Goal: Task Accomplishment & Management: Use online tool/utility

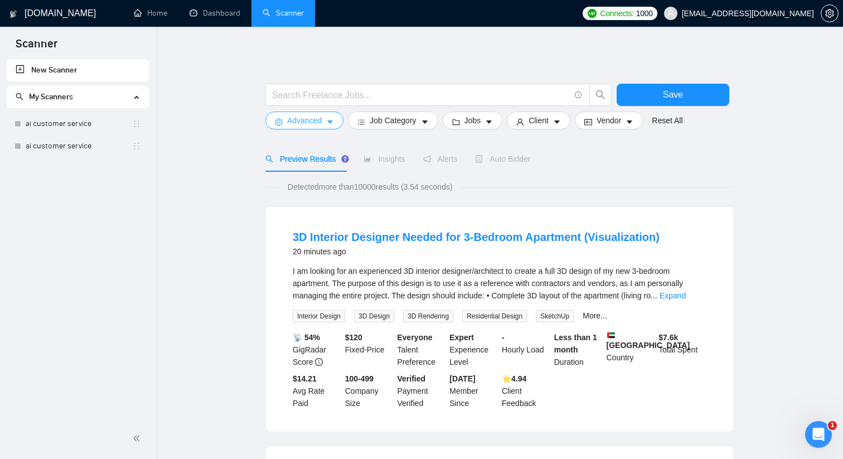
scroll to position [6, 0]
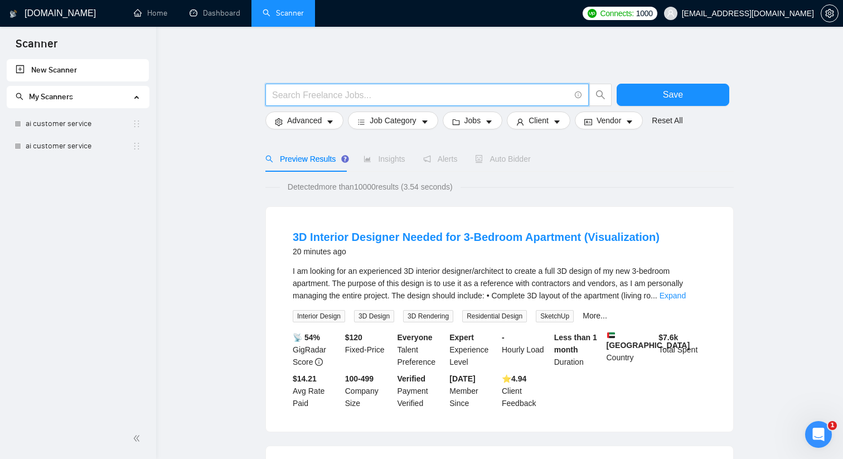
click at [346, 93] on input "text" at bounding box center [421, 95] width 298 height 14
click at [341, 97] on input "text" at bounding box center [421, 95] width 298 height 14
click at [57, 72] on link "New Scanner" at bounding box center [78, 70] width 124 height 22
click at [455, 97] on input "text" at bounding box center [421, 95] width 298 height 14
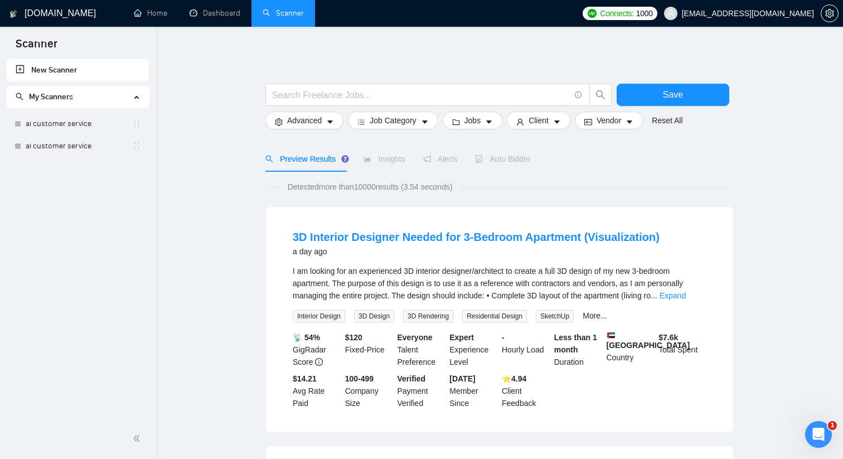
click at [112, 95] on span "My Scanners" at bounding box center [73, 97] width 115 height 22
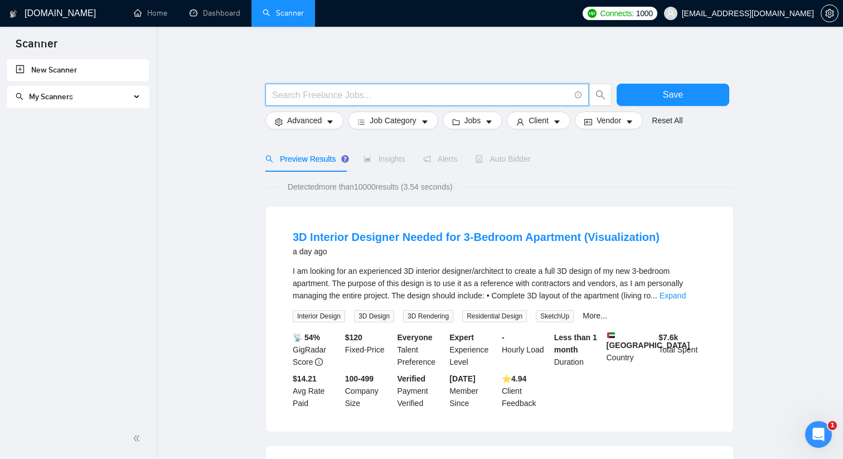
click at [361, 90] on input "text" at bounding box center [421, 95] width 298 height 14
click at [360, 90] on input "text" at bounding box center [421, 95] width 298 height 14
paste input "(ruby | "ruby on rails" | rails | ror | hanami | [PERSON_NAME])"
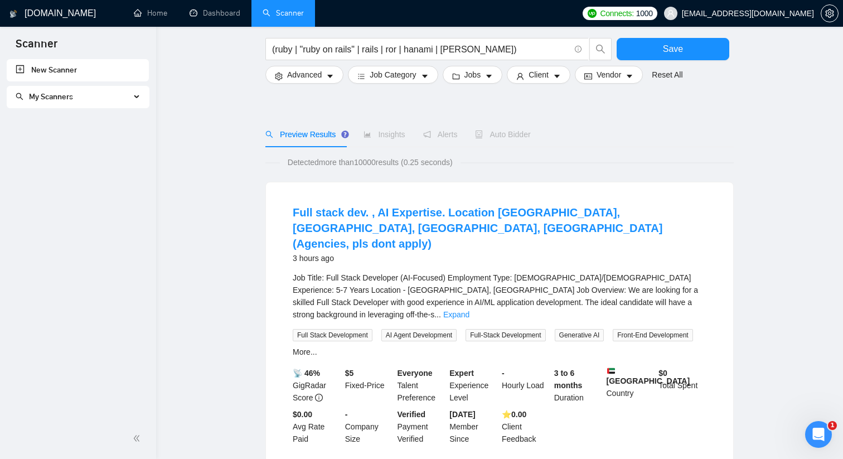
scroll to position [0, 0]
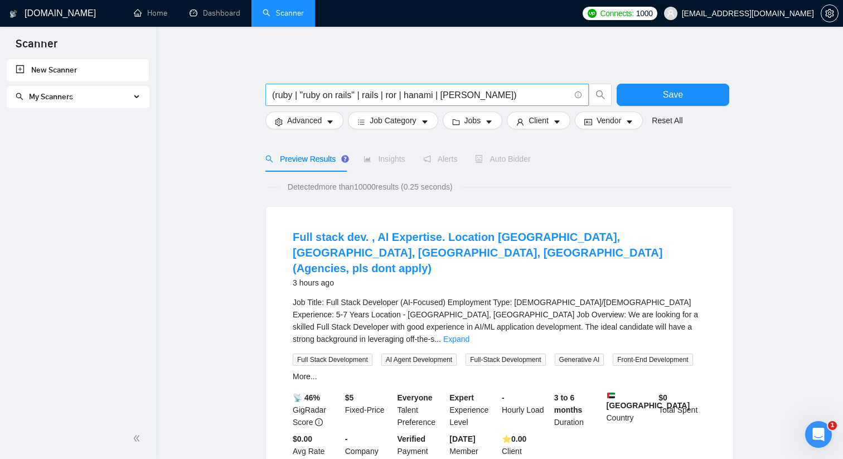
click at [420, 91] on input "(ruby | "ruby on rails" | rails | ror | hanami | [PERSON_NAME])" at bounding box center [421, 95] width 298 height 14
click at [458, 95] on input "(ruby | "ruby on rails" | rails | ror | hanami | [PERSON_NAME])" at bounding box center [421, 95] width 298 height 14
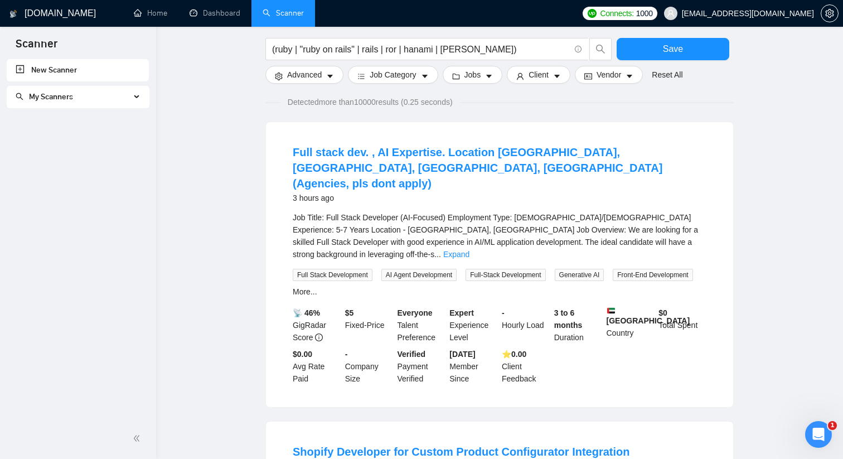
scroll to position [80, 0]
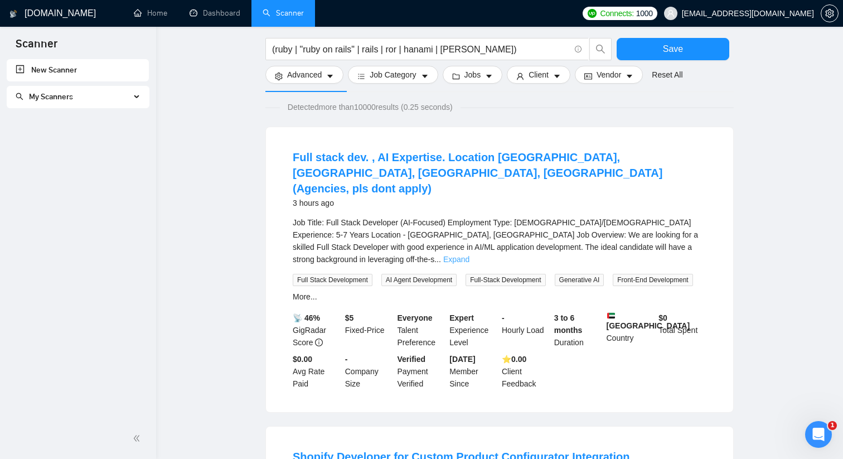
click at [469, 255] on link "Expand" at bounding box center [456, 259] width 26 height 9
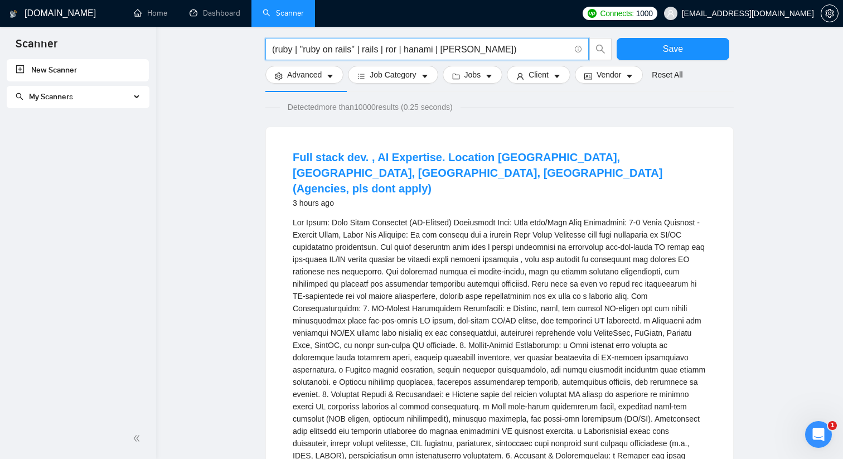
click at [286, 48] on input "(ruby | "ruby on rails" | rails | ror | hanami | [PERSON_NAME])" at bounding box center [421, 49] width 298 height 14
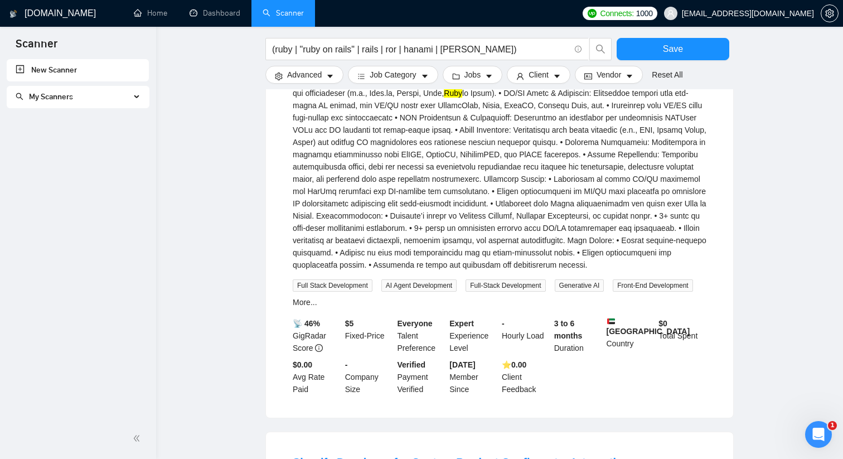
scroll to position [629, 0]
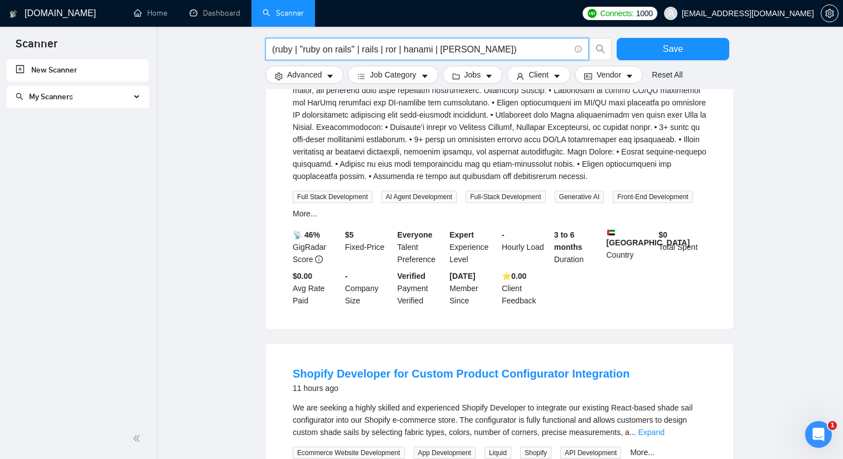
click at [346, 54] on input "(ruby | "ruby on rails" | rails | ror | hanami | [PERSON_NAME])" at bounding box center [421, 49] width 298 height 14
paste input ""ruby on rails" | rails | ror"
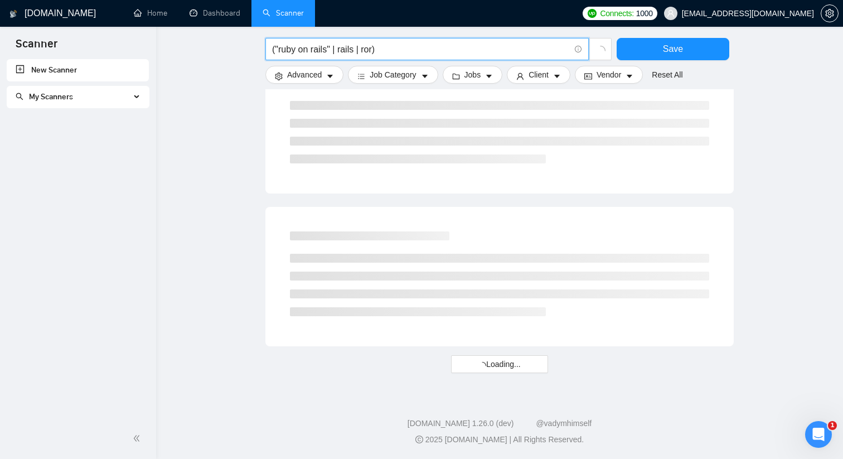
scroll to position [610, 0]
click at [443, 52] on input "("ruby on rails" | rails | ror)" at bounding box center [421, 49] width 298 height 14
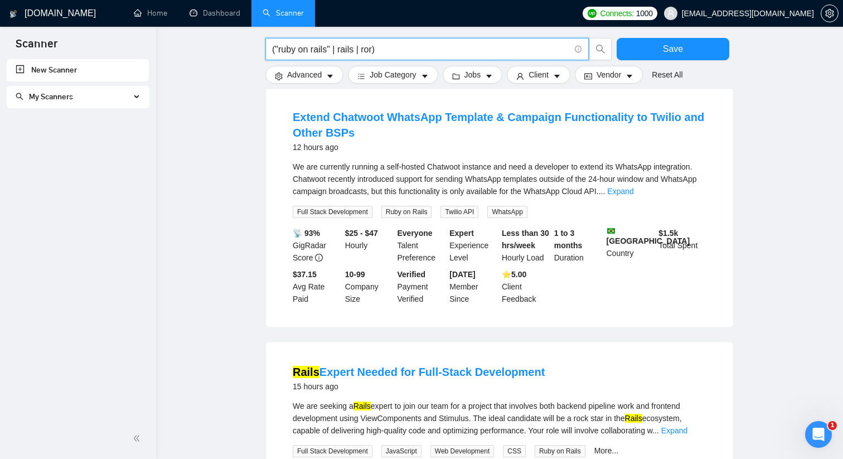
scroll to position [629, 0]
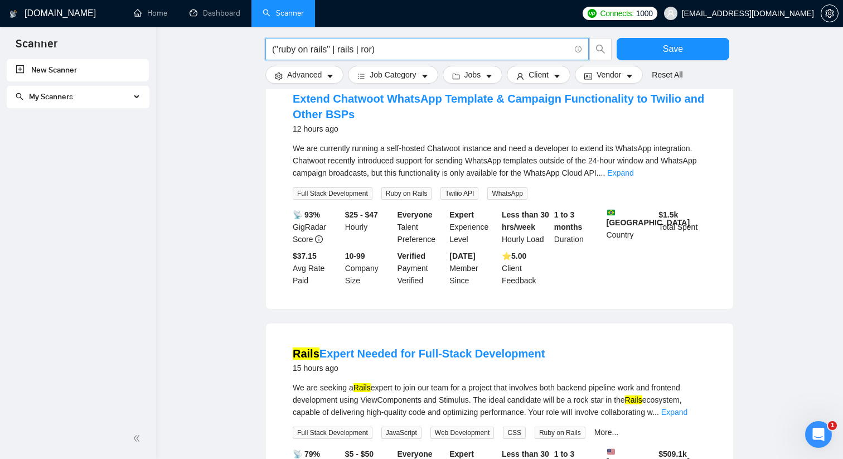
paste input "(mvp | prototype | "poc" | "minimum viable product")"
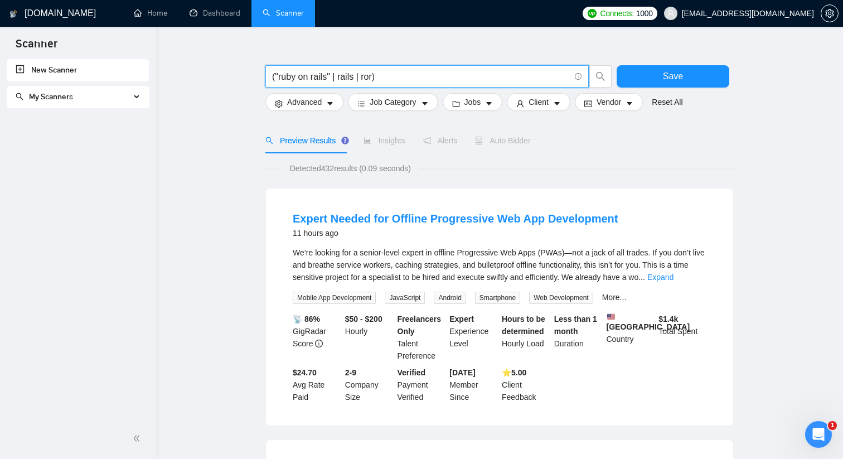
scroll to position [0, 0]
type input "("ruby on rails" | rails | ror)"
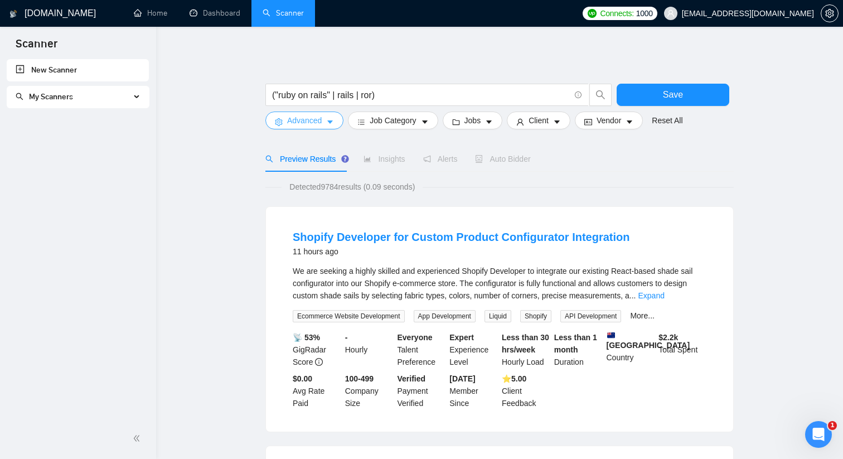
click at [317, 120] on span "Advanced" at bounding box center [304, 120] width 35 height 12
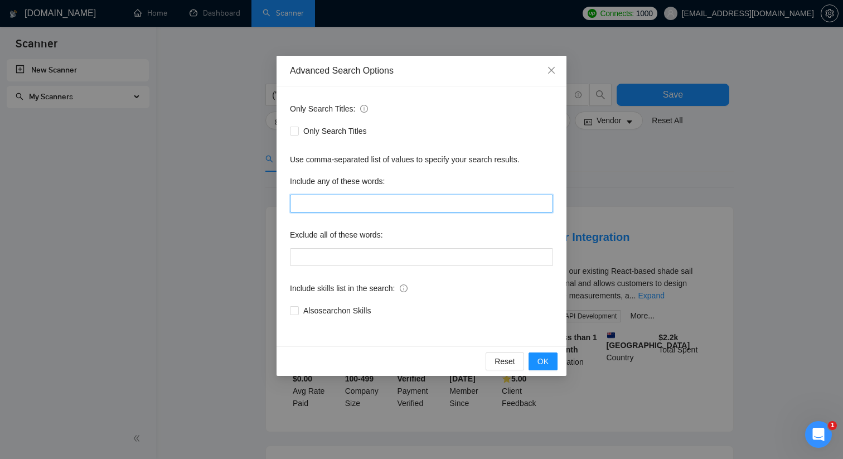
click at [324, 203] on input "text" at bounding box center [421, 204] width 263 height 18
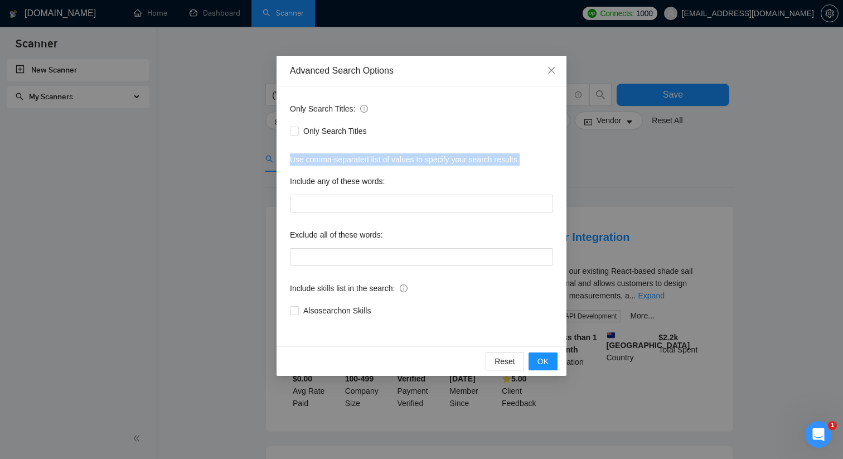
drag, startPoint x: 289, startPoint y: 159, endPoint x: 527, endPoint y: 158, distance: 238.0
click at [528, 158] on div "Use comma-separated list of values to specify your search results." at bounding box center [421, 159] width 263 height 12
click at [417, 169] on div "Only Search Titles: Only Search Titles Use comma-separated list of values to sp…" at bounding box center [421, 216] width 290 height 260
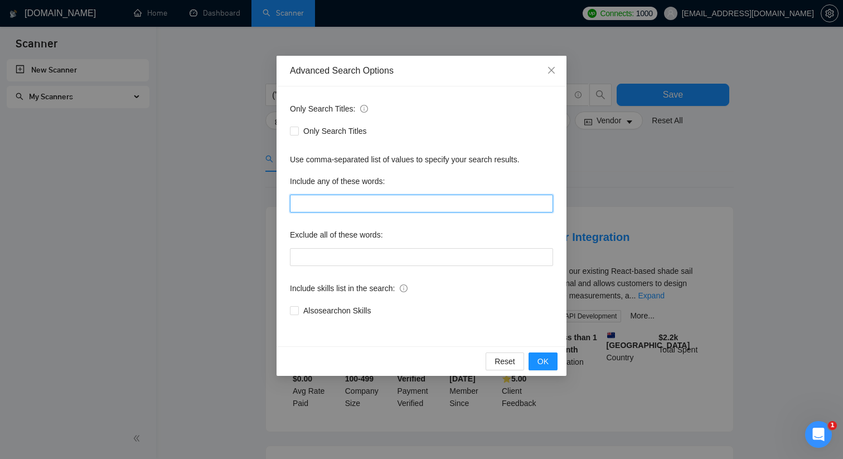
click at [372, 197] on input "text" at bounding box center [421, 204] width 263 height 18
click at [421, 159] on div "Use comma-separated list of values to specify your search results." at bounding box center [421, 159] width 263 height 12
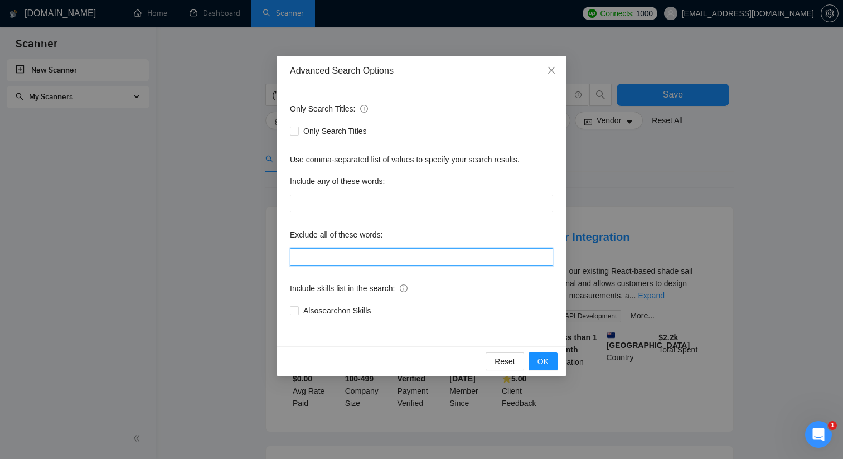
click at [347, 251] on input "text" at bounding box center [421, 257] width 263 height 18
paste input "(wordpress | shopify | wix | squarespace | magento | drupal | php | laravel | p…"
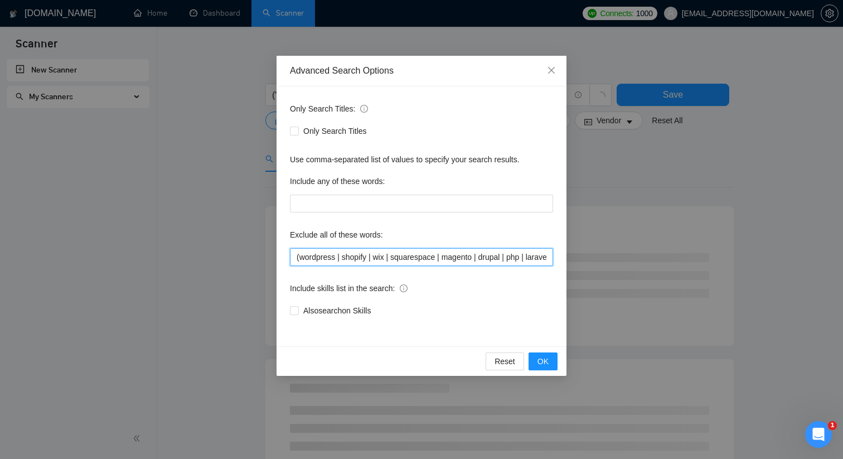
drag, startPoint x: 398, startPoint y: 257, endPoint x: 276, endPoint y: 255, distance: 122.1
click at [276, 255] on div "Only Search Titles: Only Search Titles Use comma-separated list of values to sp…" at bounding box center [421, 216] width 290 height 260
type input "(wordpress | shopify | wix | squarespace | magento | drupal | php | laravel | p…"
click at [462, 226] on div "Exclude all of these words:" at bounding box center [421, 237] width 263 height 22
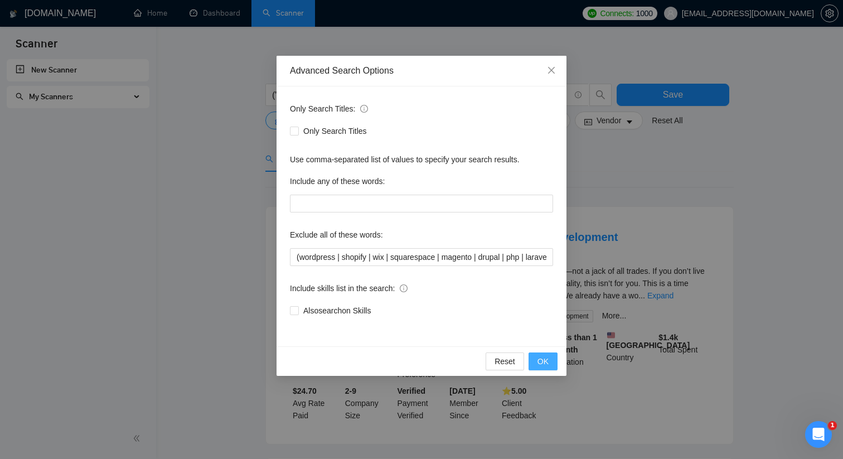
click at [537, 363] on button "OK" at bounding box center [542, 361] width 29 height 18
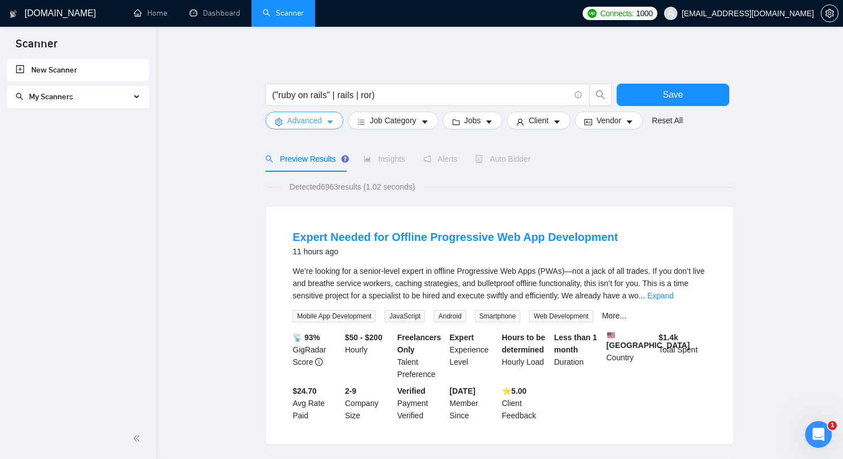
click at [302, 118] on span "Advanced" at bounding box center [304, 120] width 35 height 12
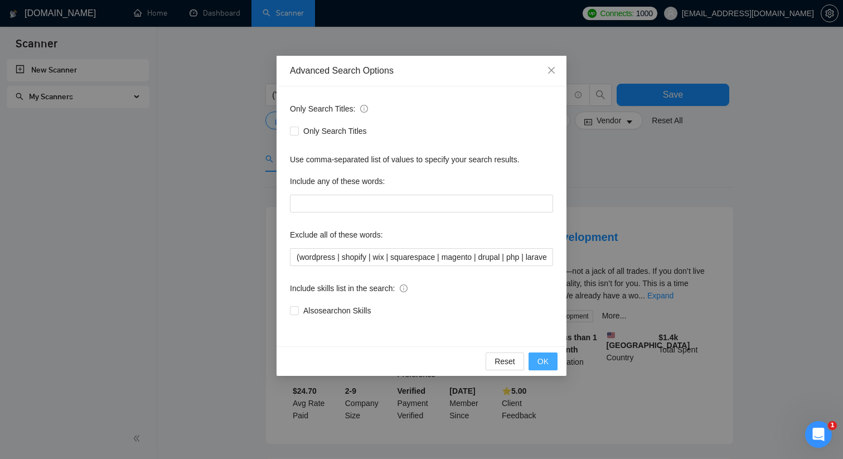
click at [541, 365] on span "OK" at bounding box center [542, 361] width 11 height 12
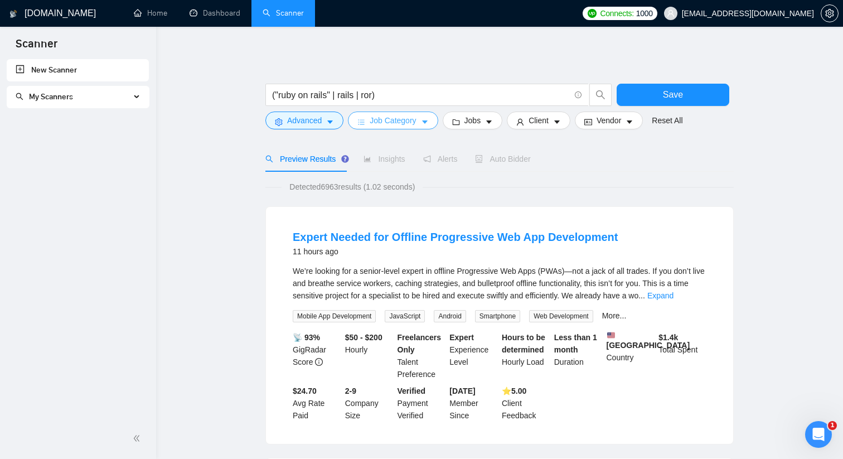
click at [406, 123] on span "Job Category" at bounding box center [392, 120] width 46 height 12
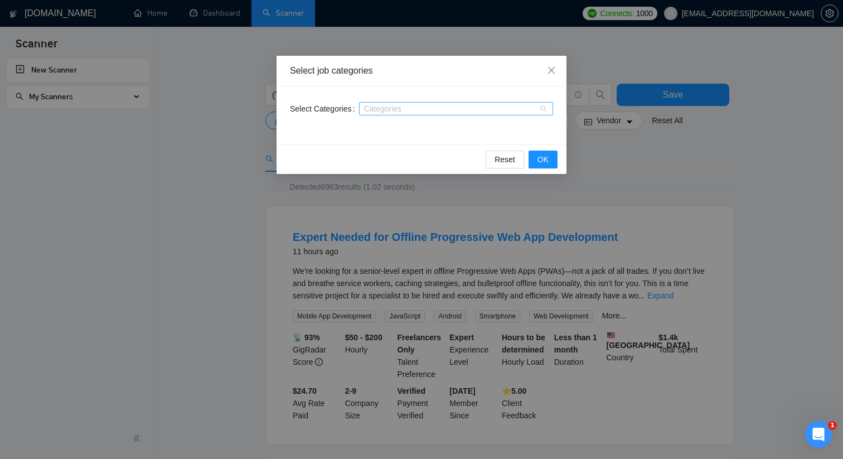
click at [399, 109] on div at bounding box center [450, 108] width 177 height 9
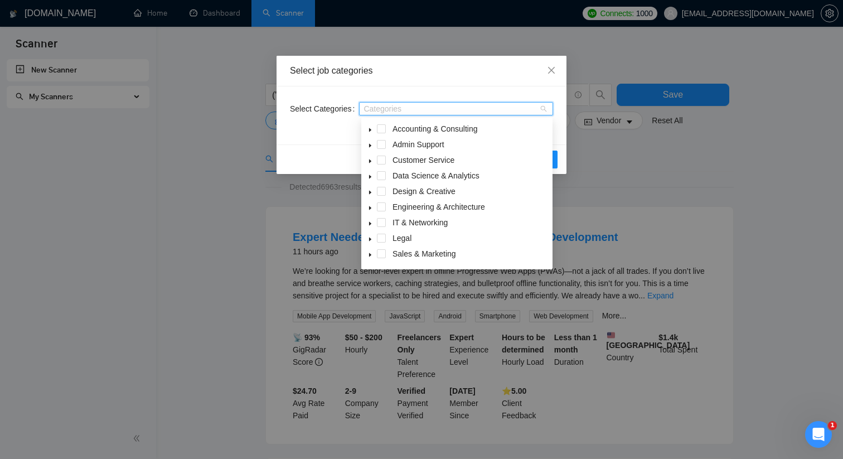
click at [370, 129] on icon "caret-down" at bounding box center [370, 130] width 2 height 4
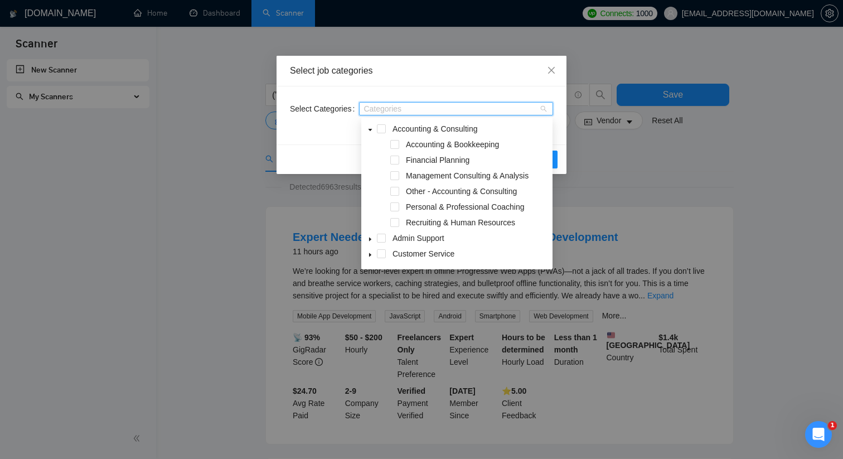
click at [370, 129] on icon "caret-down" at bounding box center [370, 130] width 4 height 2
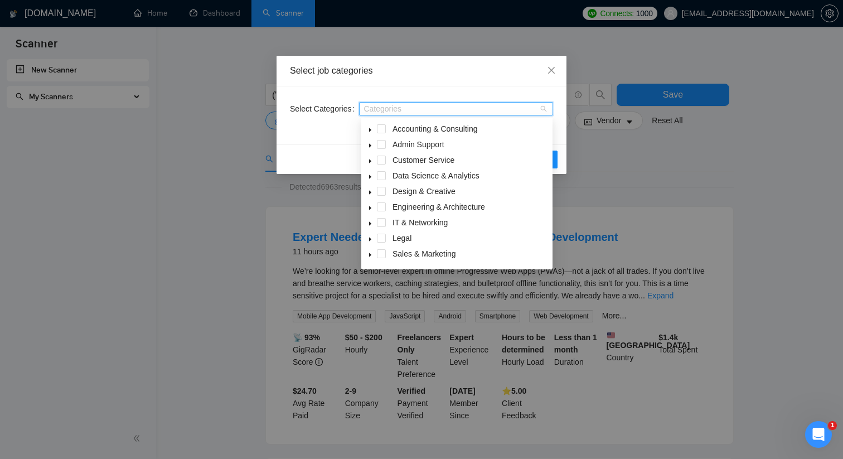
click at [429, 114] on div "Categories" at bounding box center [456, 108] width 194 height 13
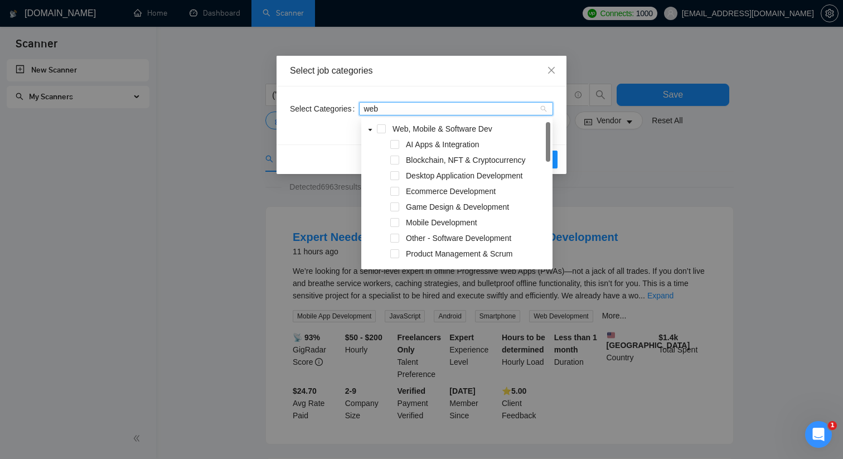
type input "web"
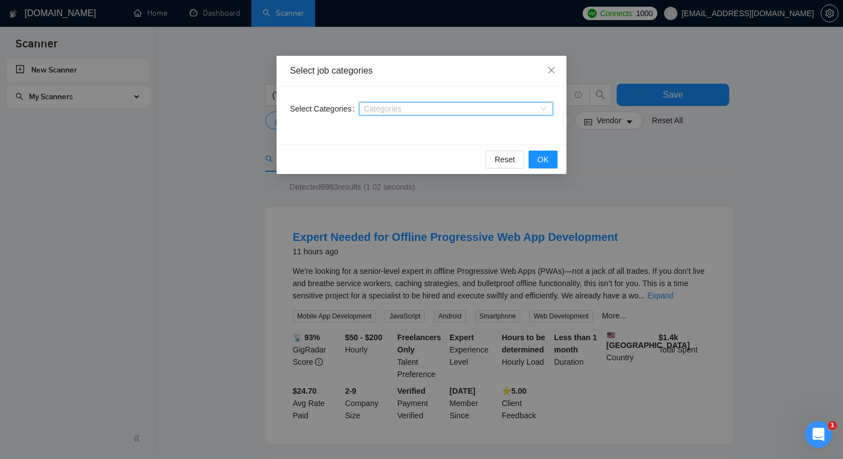
click at [402, 109] on div at bounding box center [450, 108] width 177 height 9
type input "f"
type input "b"
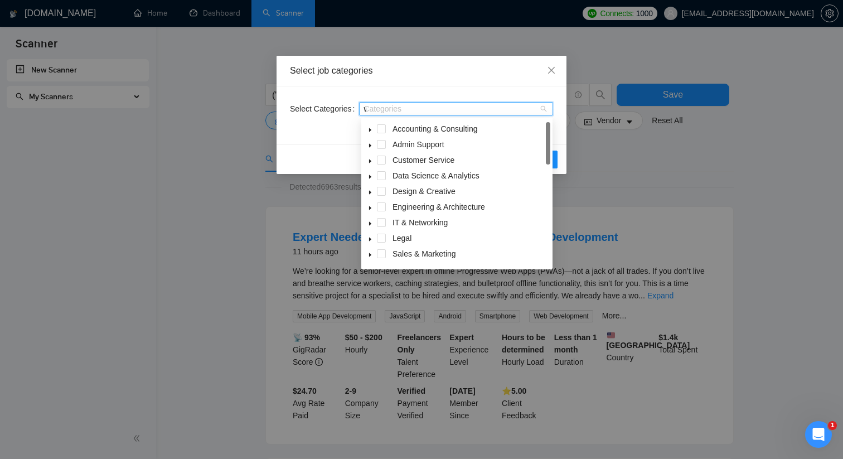
type input "we"
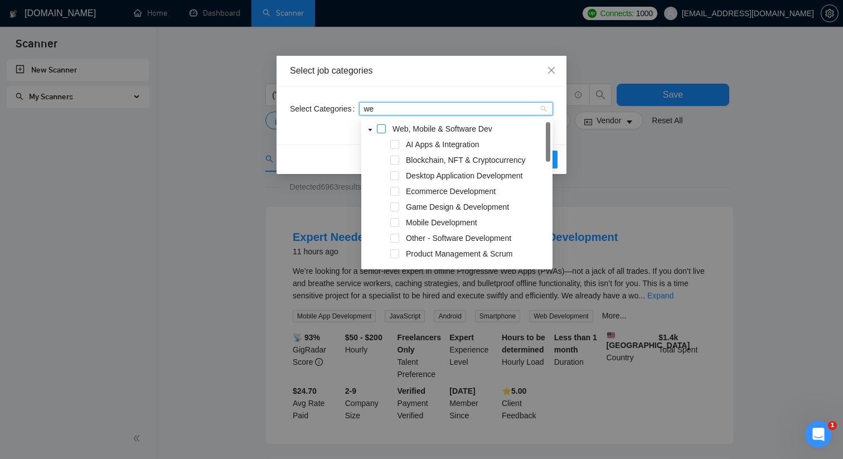
click at [382, 128] on span at bounding box center [381, 128] width 9 height 9
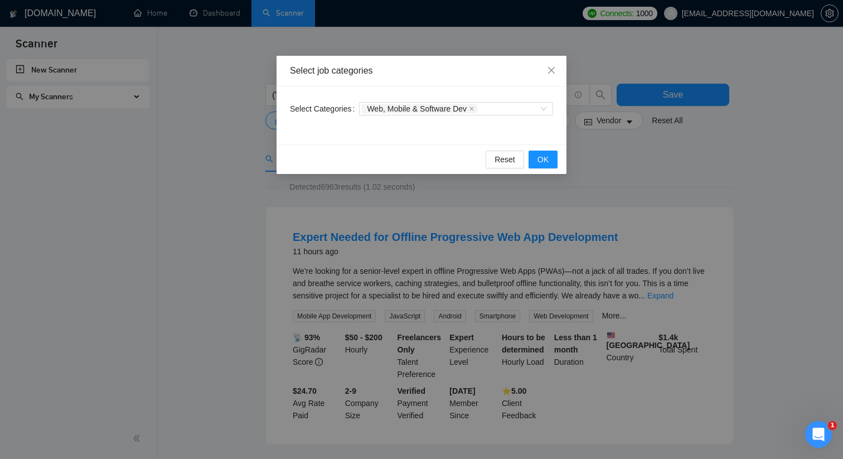
click at [502, 84] on div "Select job categories" at bounding box center [421, 71] width 290 height 31
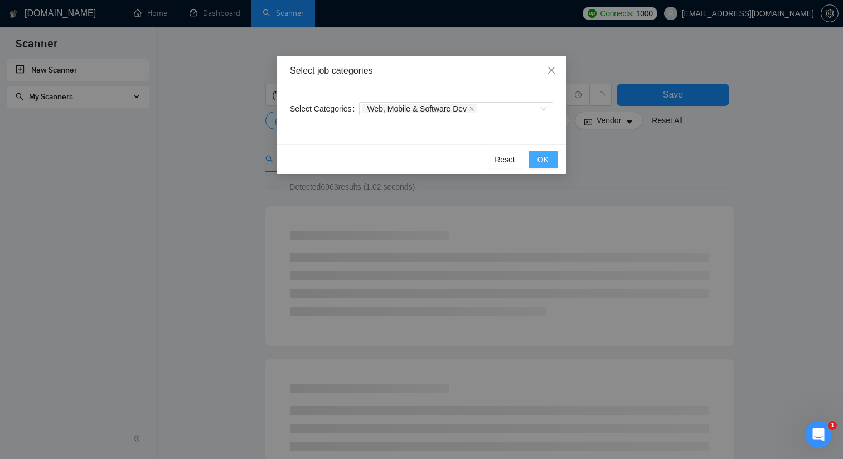
click at [543, 161] on span "OK" at bounding box center [542, 159] width 11 height 12
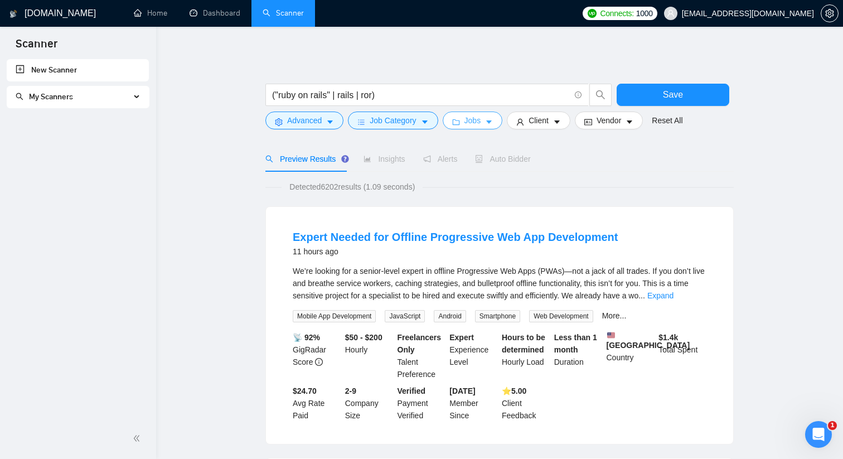
click at [466, 121] on button "Jobs" at bounding box center [473, 120] width 60 height 18
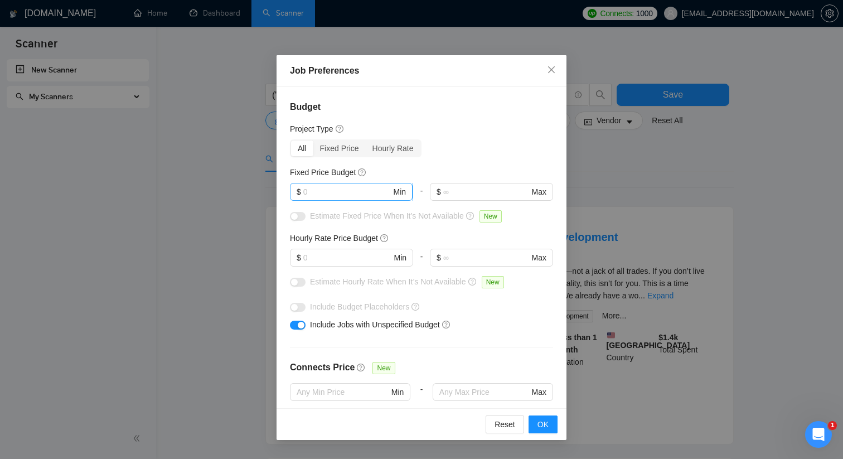
click at [345, 199] on span "$ Min" at bounding box center [351, 192] width 123 height 18
type input "3"
type input "1"
type input "500"
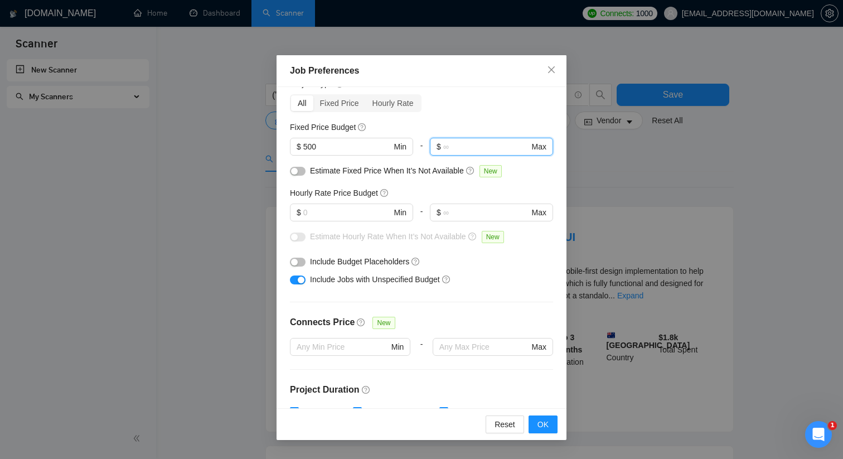
scroll to position [46, 0]
click at [354, 212] on input "text" at bounding box center [347, 211] width 88 height 12
type input "35"
click at [426, 184] on div "Budget Project Type All Fixed Price Hourly Rate Fixed Price Budget $ 500 Min - …" at bounding box center [421, 247] width 290 height 321
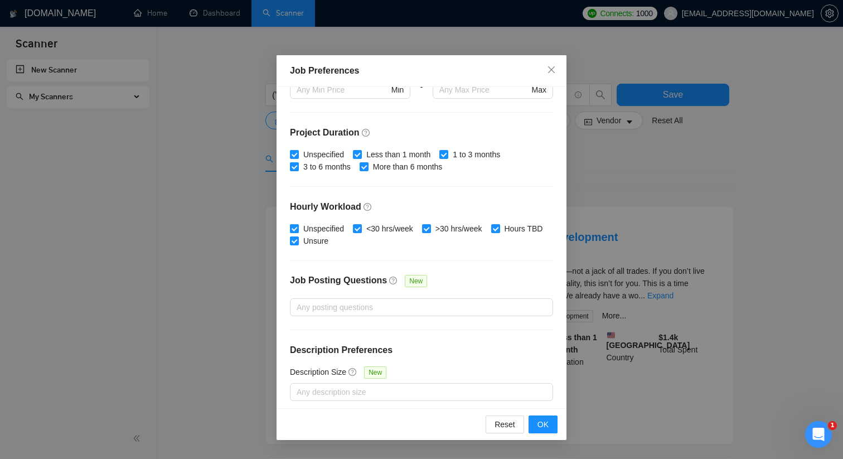
scroll to position [307, 0]
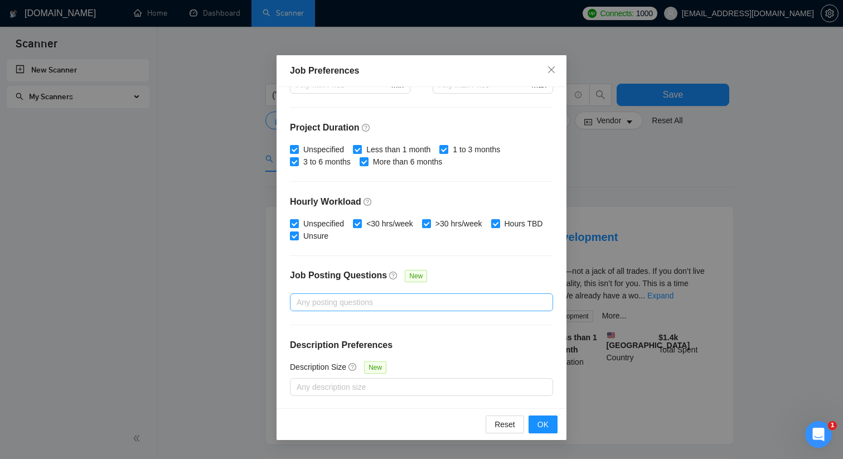
click at [379, 303] on div at bounding box center [416, 301] width 246 height 13
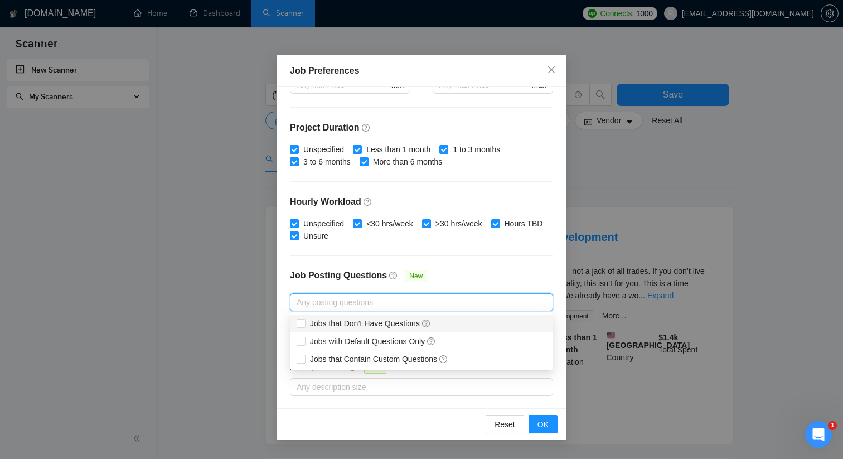
click at [415, 258] on div "Budget Project Type All Fixed Price Hourly Rate Fixed Price Budget $ 500 Min - …" at bounding box center [421, 247] width 290 height 321
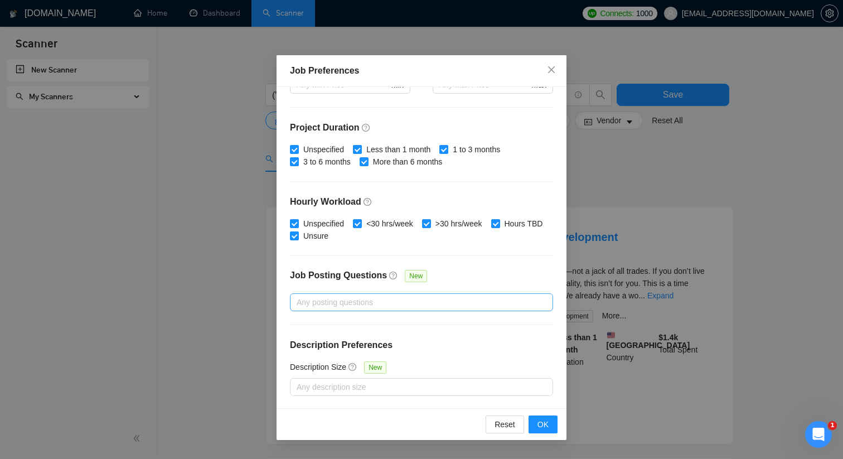
click at [388, 303] on div at bounding box center [416, 301] width 246 height 13
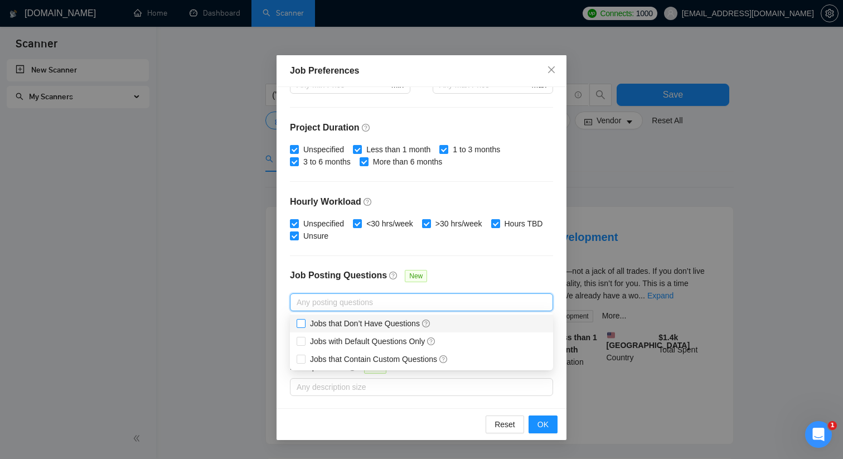
click at [362, 324] on span "Jobs that Don’t Have Questions" at bounding box center [370, 323] width 121 height 9
click at [304, 324] on input "Jobs that Don’t Have Questions" at bounding box center [300, 323] width 8 height 8
checkbox input "true"
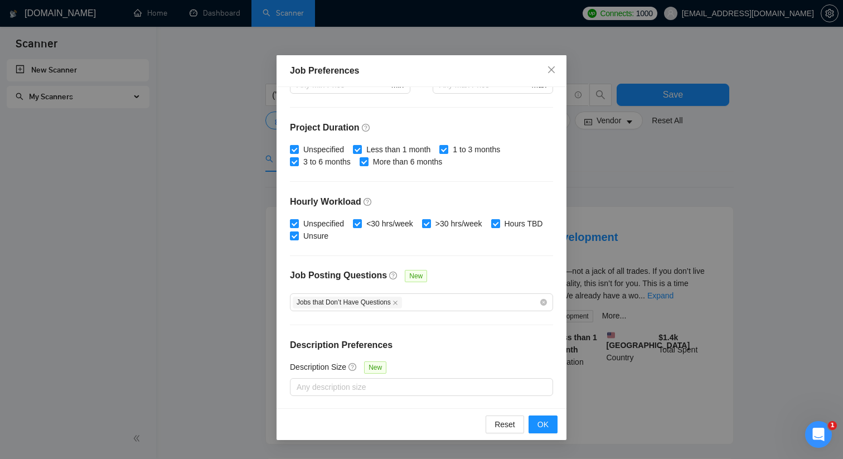
click at [432, 266] on div "Budget Project Type All Fixed Price Hourly Rate Fixed Price Budget $ 500 Min - …" at bounding box center [421, 247] width 290 height 321
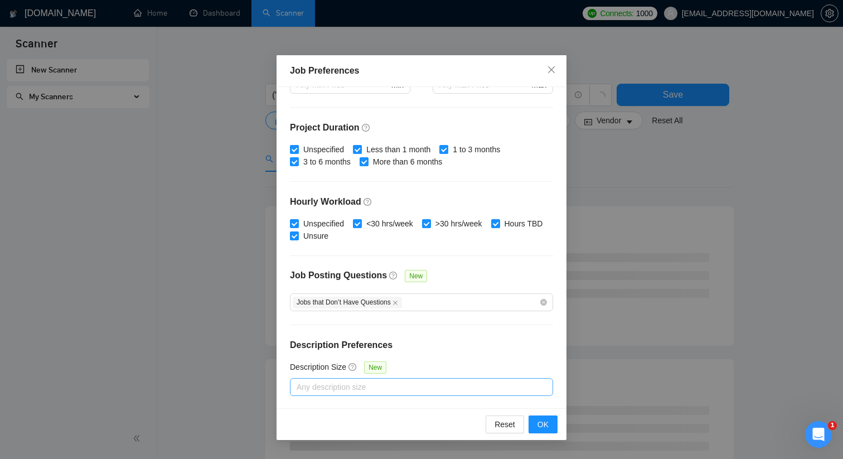
click at [347, 386] on div at bounding box center [416, 386] width 246 height 13
click at [405, 334] on div "Budget Project Type All Fixed Price Hourly Rate Fixed Price Budget $ 500 Min - …" at bounding box center [421, 247] width 290 height 321
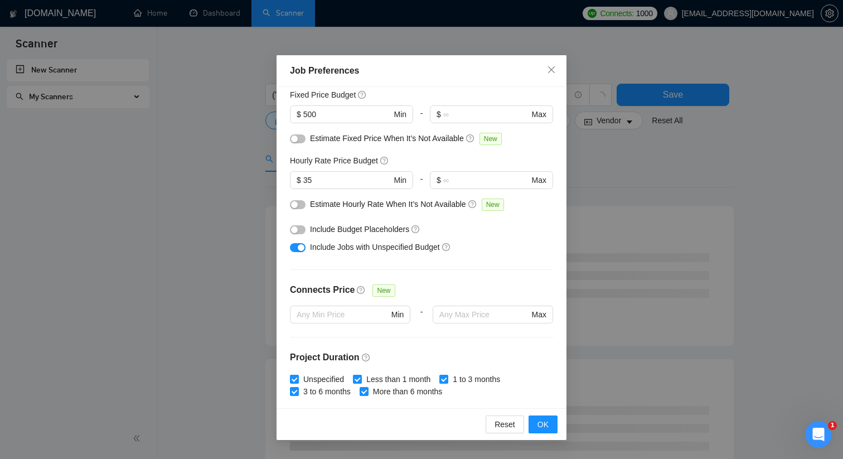
scroll to position [0, 0]
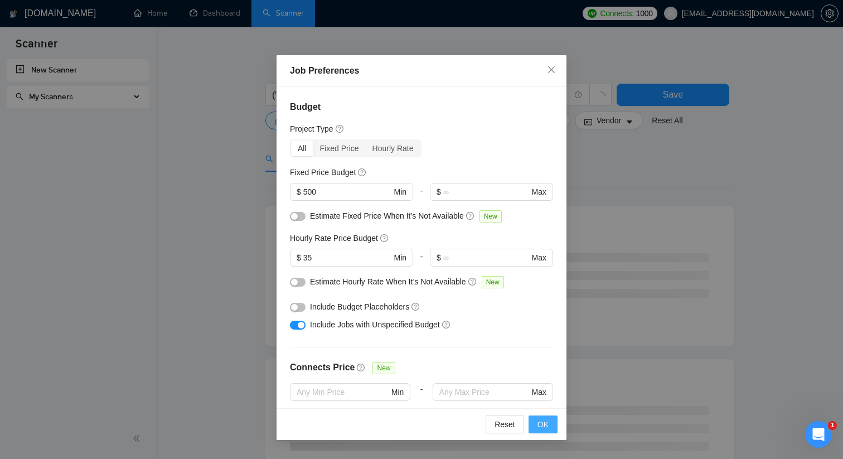
click at [534, 419] on button "OK" at bounding box center [542, 424] width 29 height 18
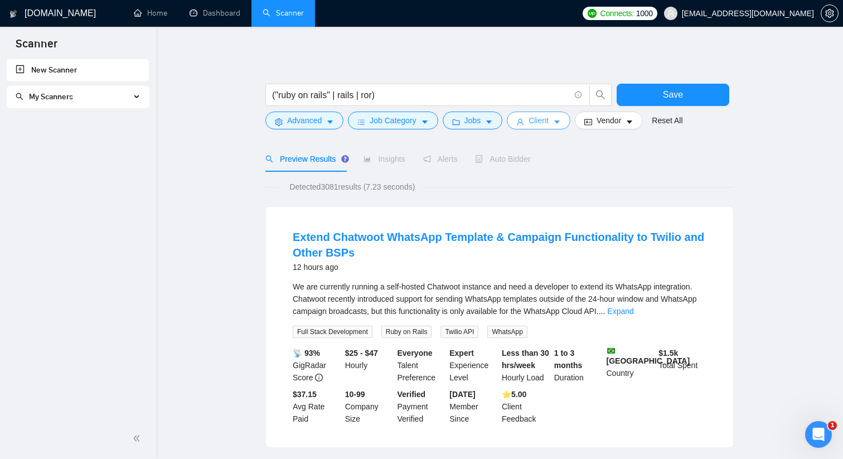
click at [544, 120] on span "Client" at bounding box center [538, 120] width 20 height 12
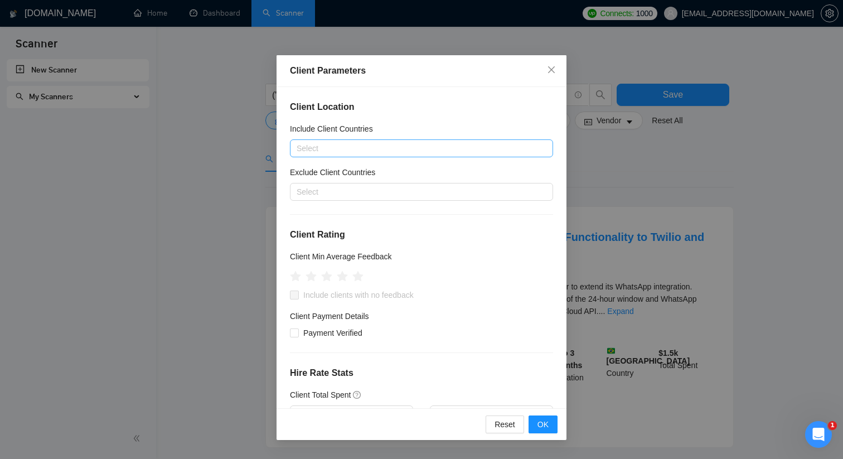
click at [363, 143] on div at bounding box center [416, 148] width 246 height 13
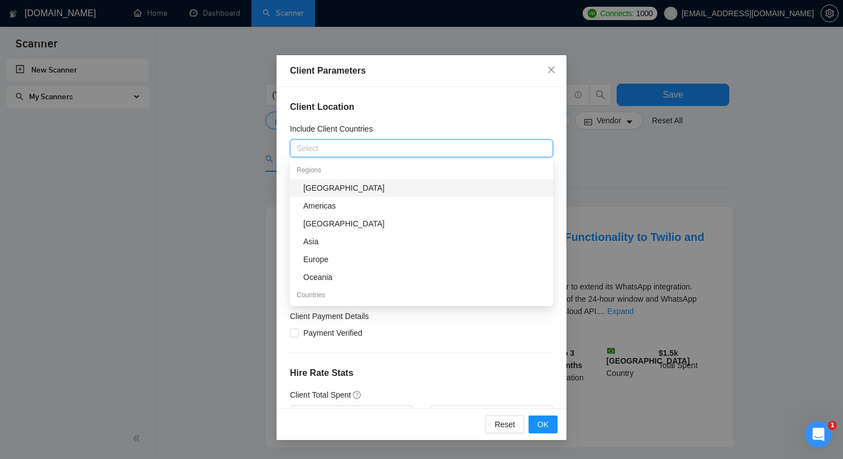
click at [379, 105] on h4 "Client Location" at bounding box center [421, 106] width 263 height 13
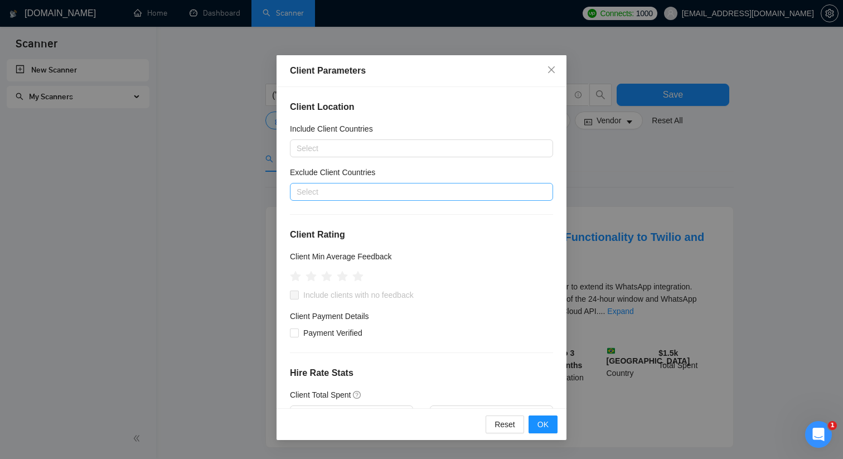
click at [368, 192] on div at bounding box center [416, 191] width 246 height 13
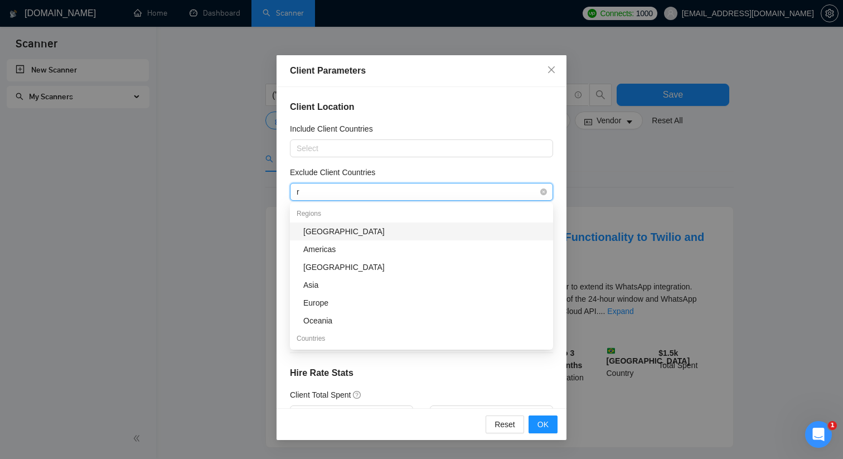
type input "ru"
click at [318, 228] on div "[GEOGRAPHIC_DATA]" at bounding box center [424, 231] width 243 height 12
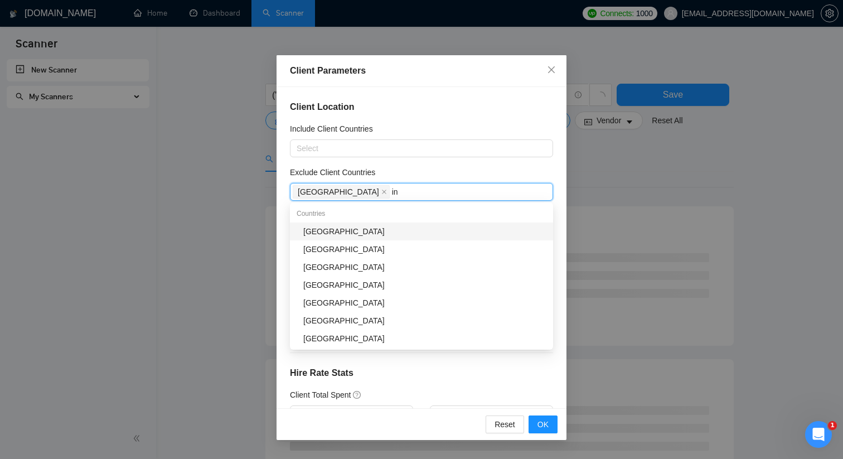
type input "ind"
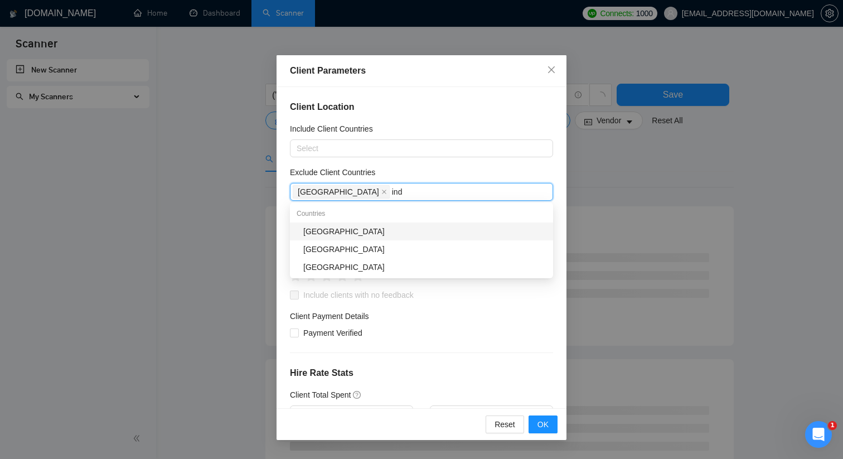
click at [358, 227] on div "[GEOGRAPHIC_DATA]" at bounding box center [424, 231] width 243 height 12
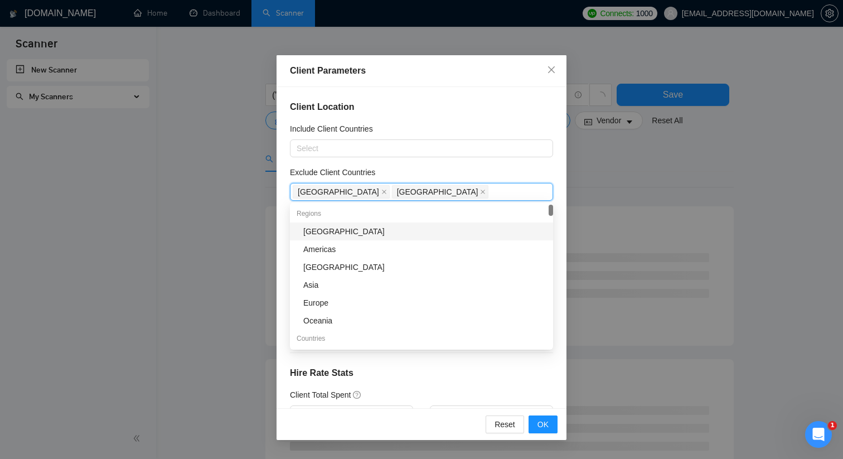
click at [407, 158] on div "Client Location Include Client Countries Select Exclude Client Countries [GEOGR…" at bounding box center [421, 247] width 290 height 321
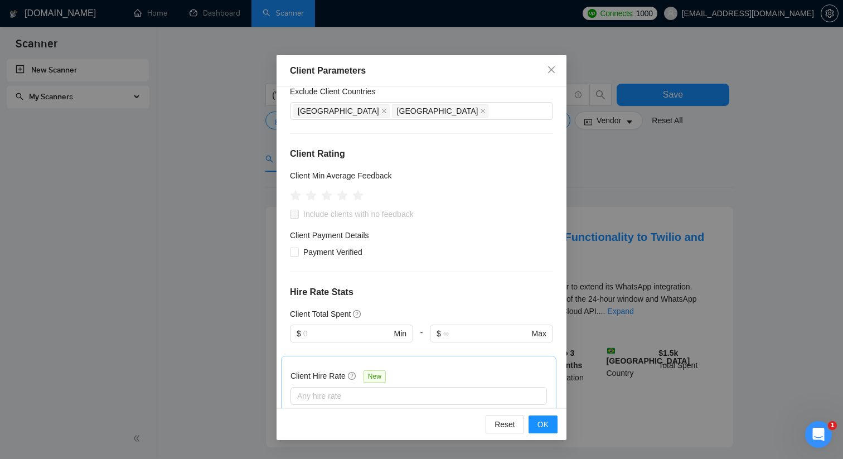
scroll to position [82, 0]
click at [341, 195] on icon "star" at bounding box center [343, 193] width 12 height 11
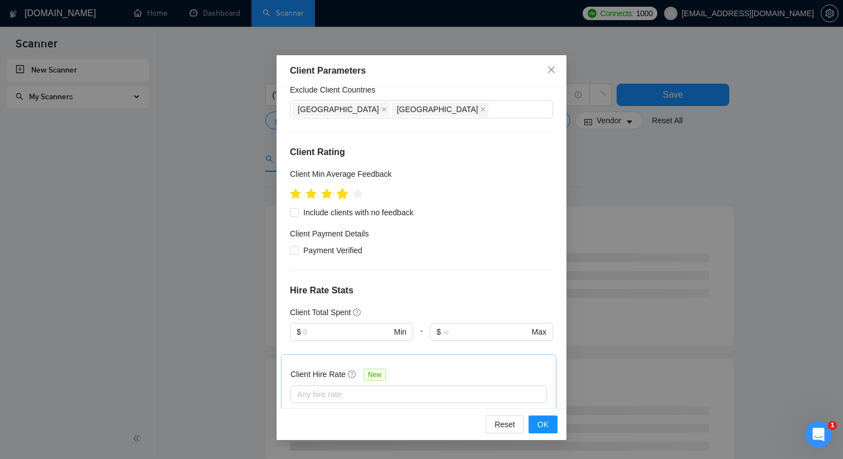
click at [346, 194] on icon "star" at bounding box center [343, 193] width 12 height 11
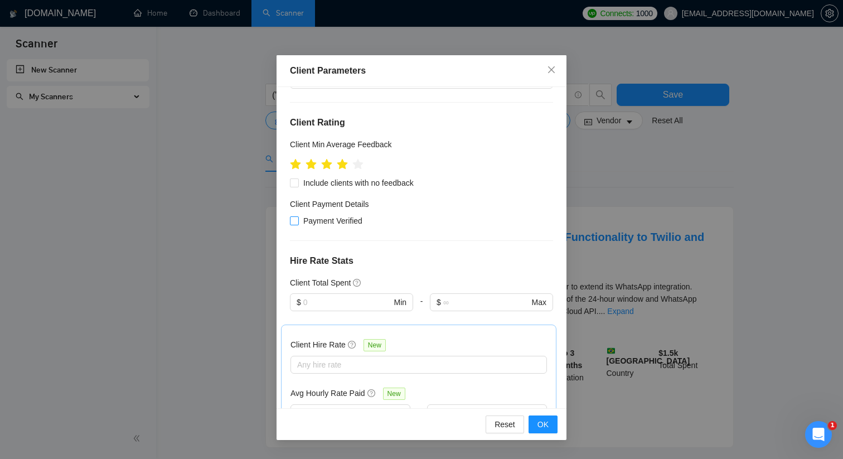
scroll to position [113, 0]
click at [340, 217] on span "Payment Verified" at bounding box center [333, 219] width 68 height 12
click at [298, 217] on input "Payment Verified" at bounding box center [294, 219] width 8 height 8
checkbox input "true"
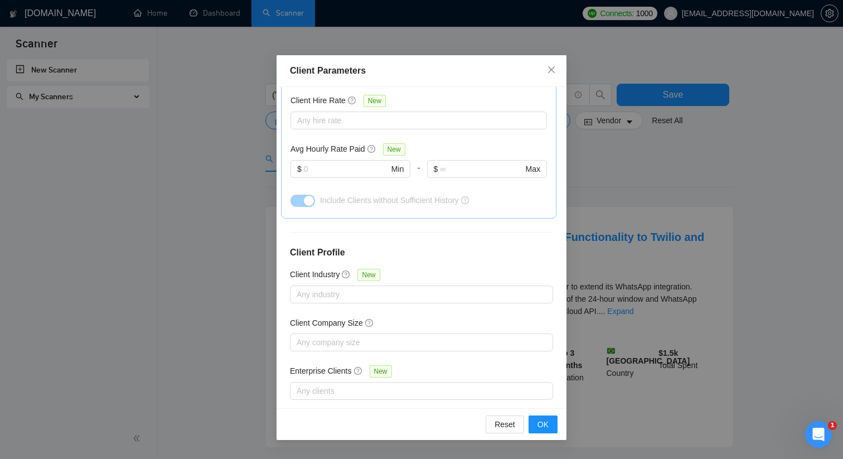
scroll to position [373, 0]
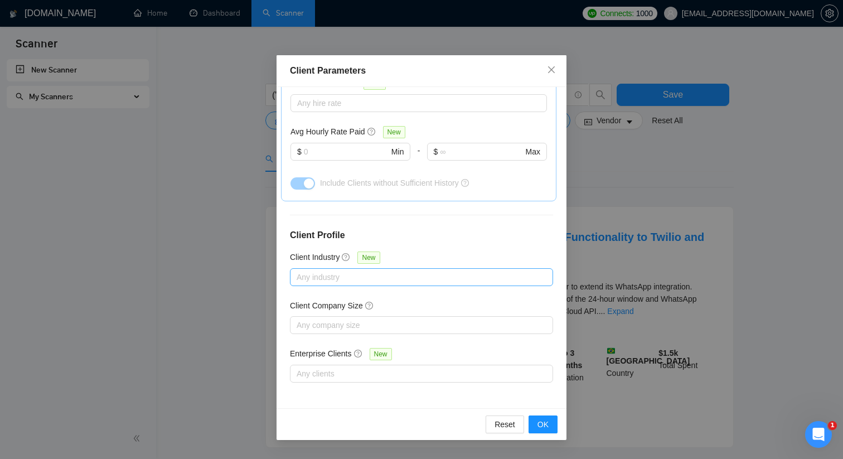
click at [366, 273] on div at bounding box center [416, 276] width 246 height 13
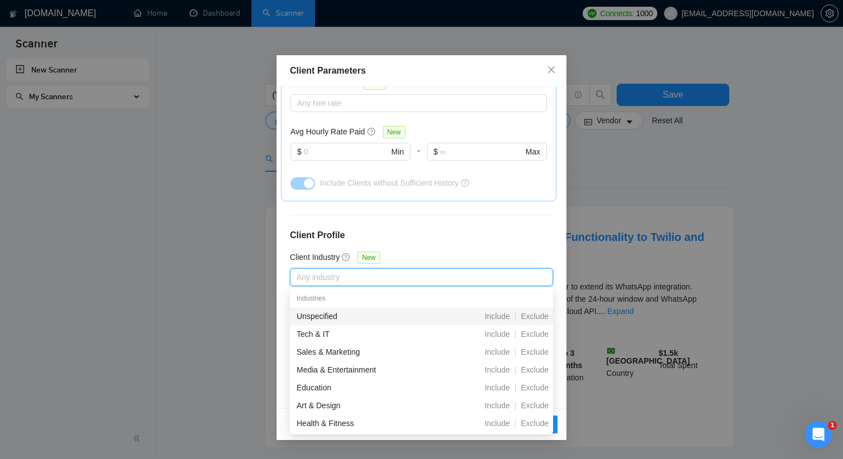
click at [390, 219] on div "Client Location Include Client Countries Select Exclude Client Countries [GEOGR…" at bounding box center [421, 247] width 290 height 321
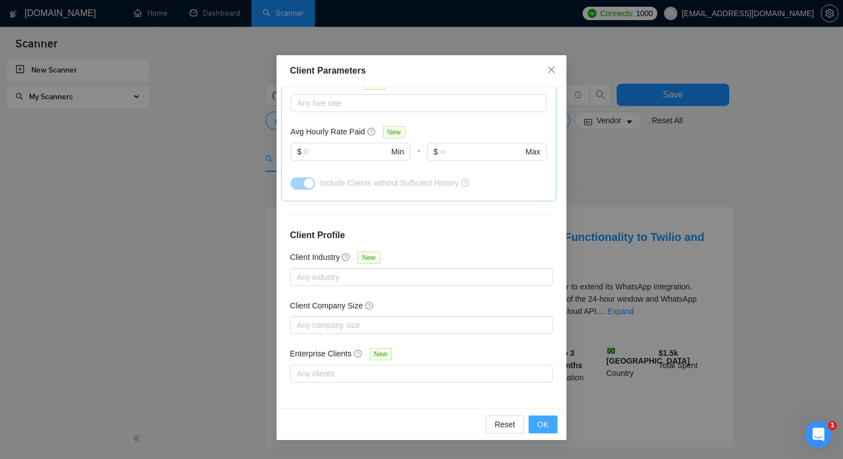
click at [539, 421] on span "OK" at bounding box center [542, 424] width 11 height 12
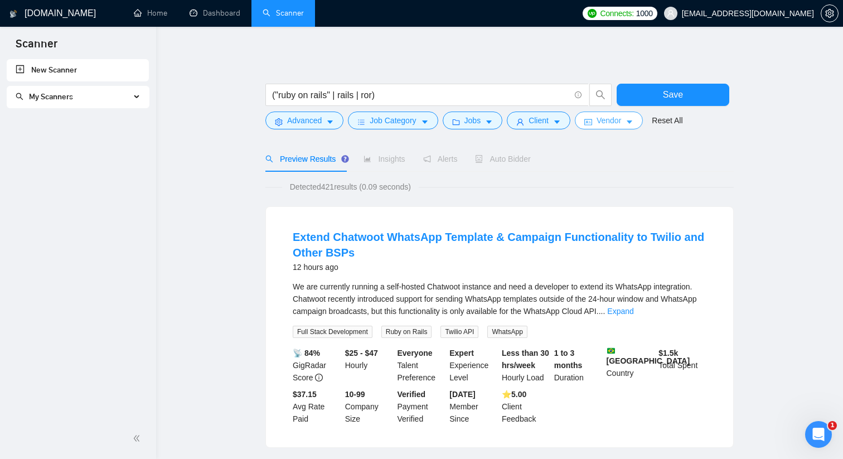
click at [608, 118] on span "Vendor" at bounding box center [608, 120] width 25 height 12
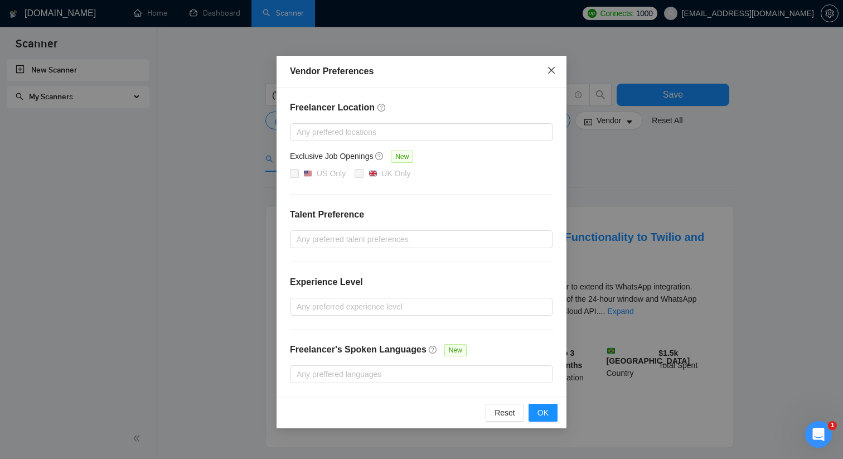
click at [553, 65] on span "Close" at bounding box center [551, 71] width 30 height 30
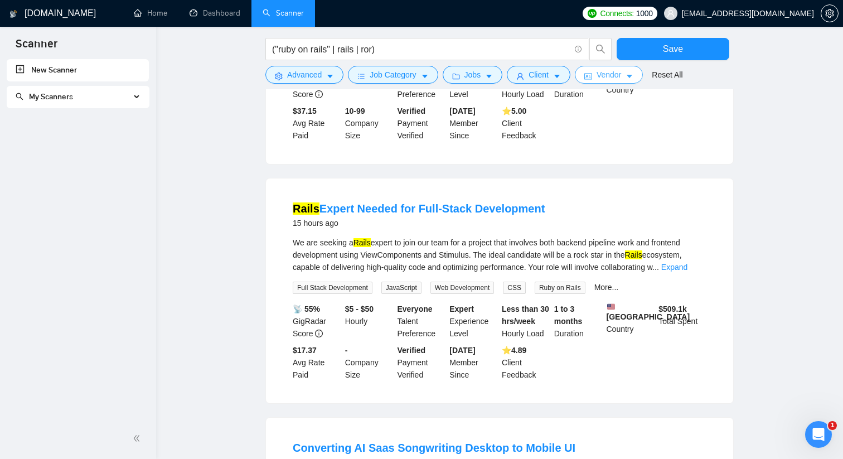
scroll to position [0, 0]
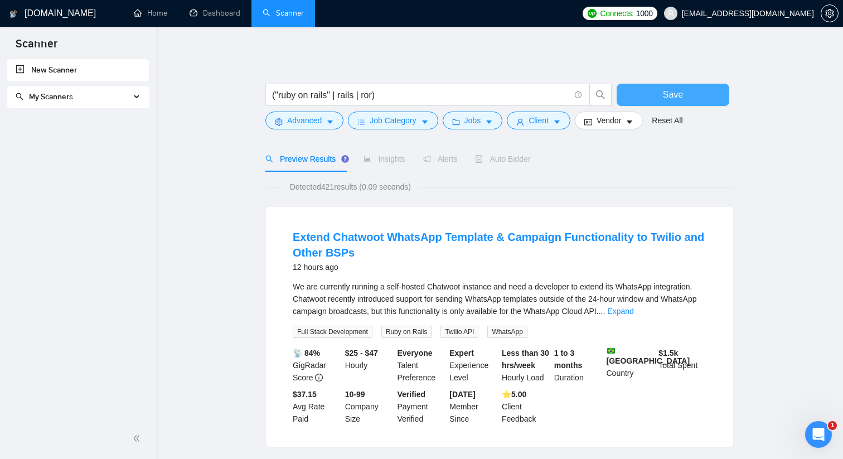
click at [673, 96] on span "Save" at bounding box center [673, 94] width 20 height 14
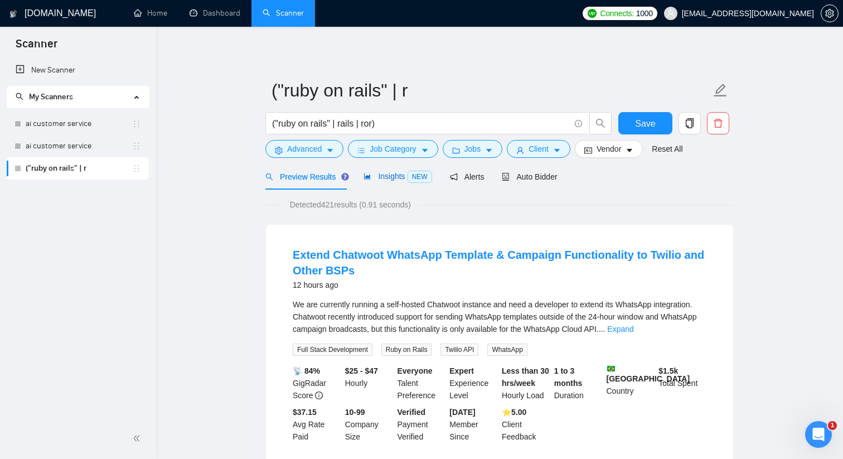
click at [377, 178] on span "Insights NEW" at bounding box center [397, 176] width 68 height 9
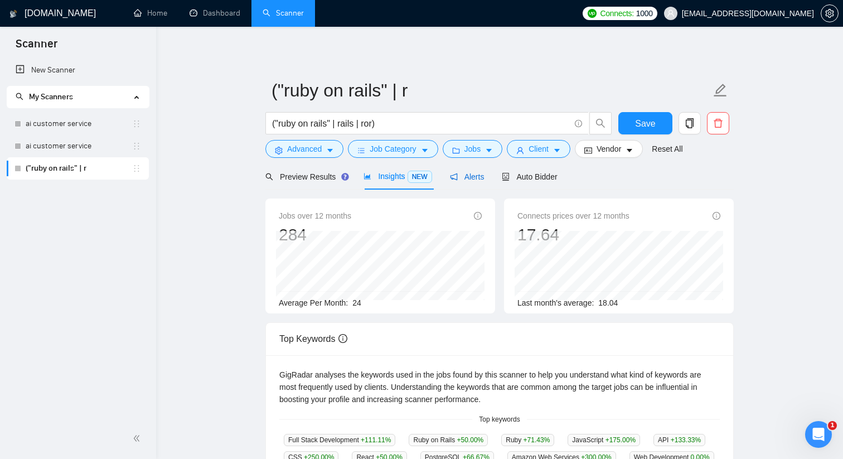
click at [465, 177] on span "Alerts" at bounding box center [467, 176] width 35 height 9
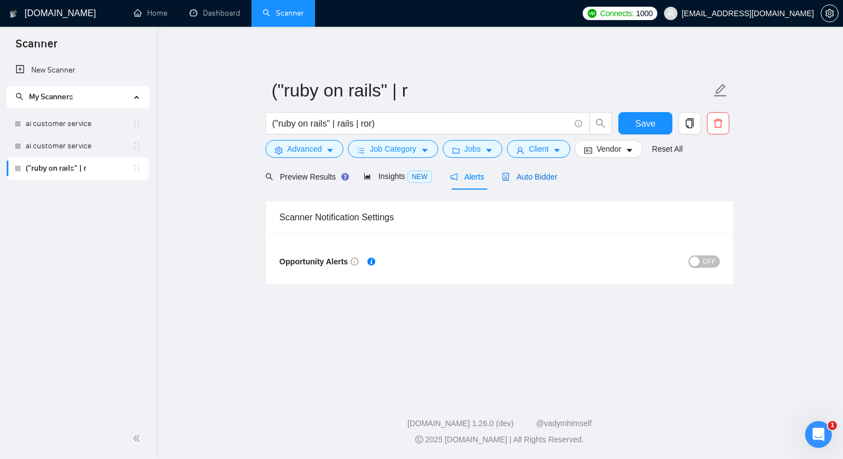
click at [535, 179] on span "Auto Bidder" at bounding box center [529, 176] width 55 height 9
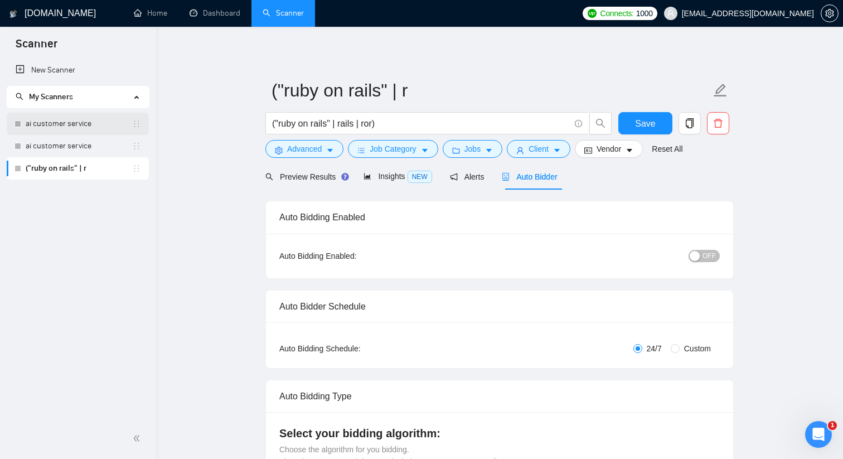
click at [137, 121] on icon "holder" at bounding box center [136, 123] width 9 height 9
click at [76, 129] on link "ai customer service" at bounding box center [79, 124] width 106 height 22
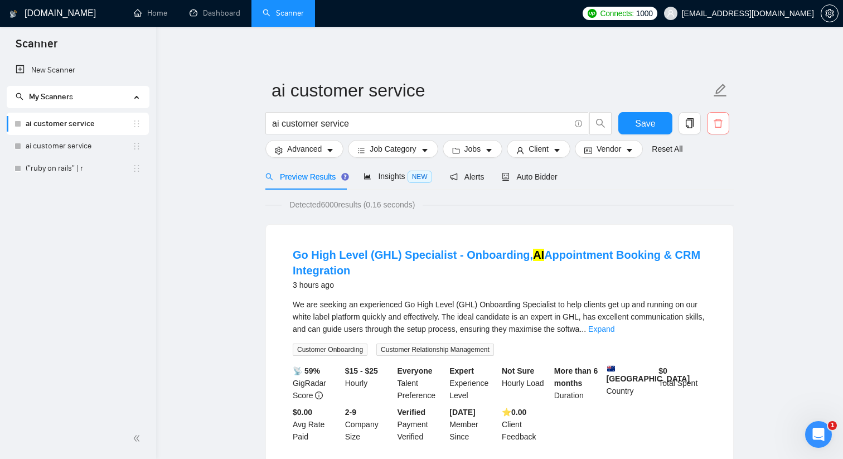
click at [717, 125] on icon "delete" at bounding box center [718, 123] width 10 height 10
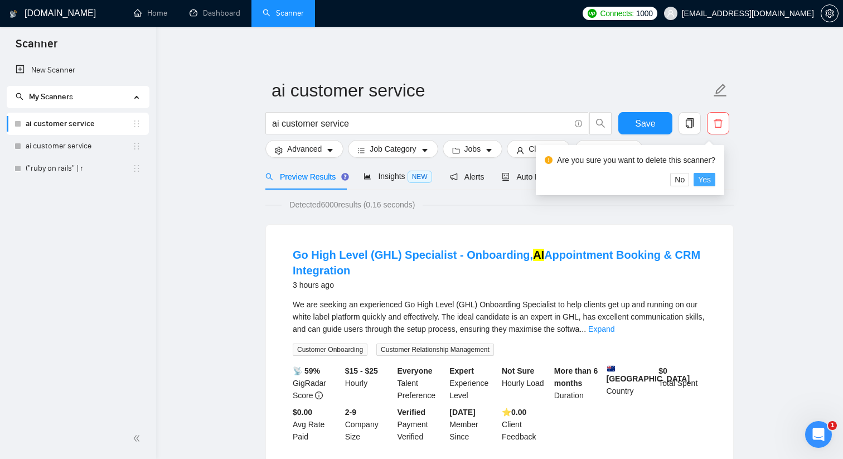
click at [709, 178] on span "Yes" at bounding box center [704, 179] width 13 height 12
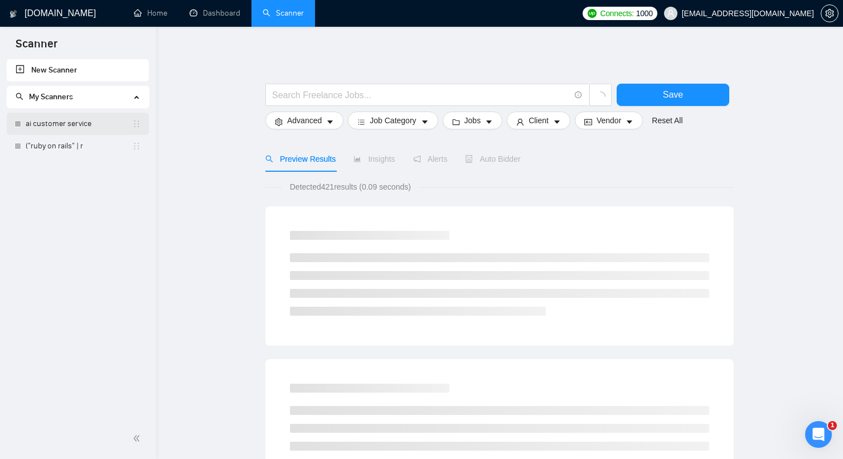
click at [99, 127] on link "ai customer service" at bounding box center [79, 124] width 106 height 22
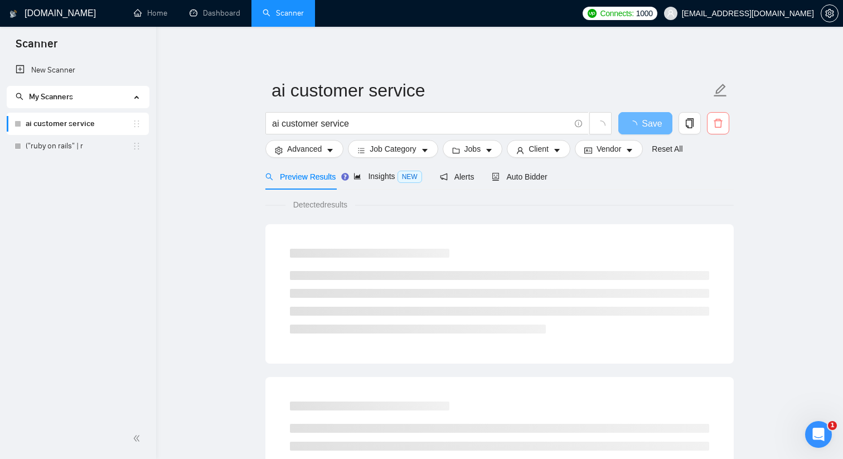
click at [725, 128] on button "button" at bounding box center [718, 123] width 22 height 22
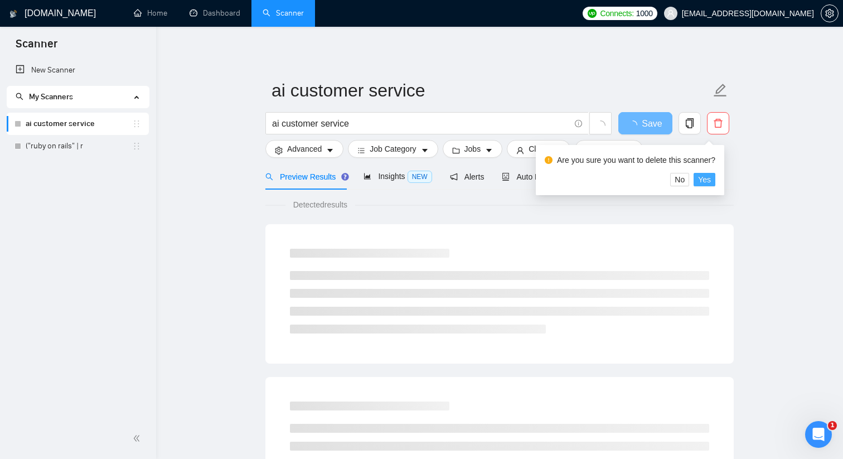
click at [707, 176] on span "Yes" at bounding box center [704, 179] width 13 height 12
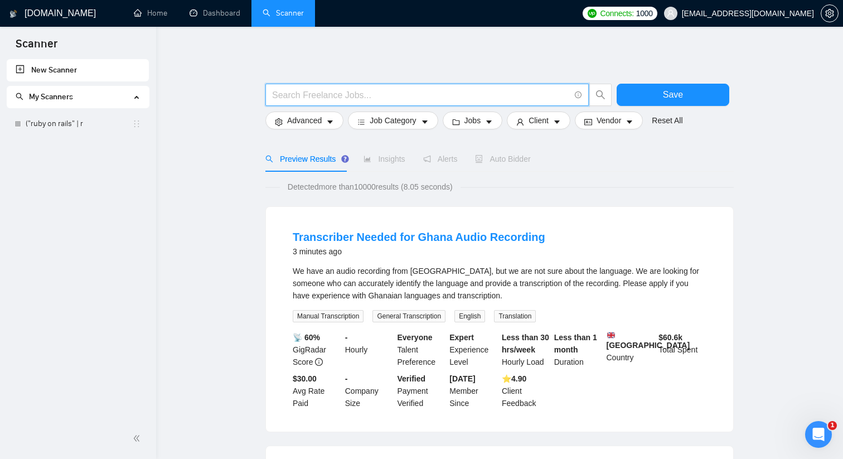
click at [305, 95] on input "text" at bounding box center [421, 95] width 298 height 14
paste input "("react native" | "reactnative" | "react\-native" | expo)"
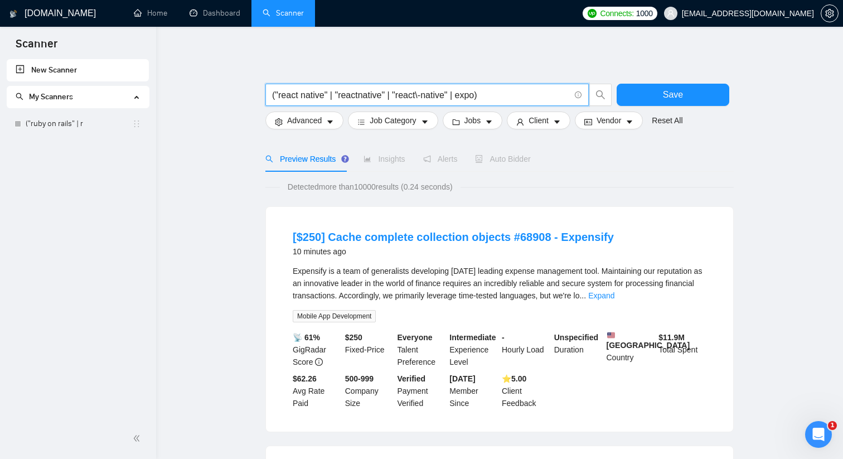
paste input "("build from scratch" | greenfield | "new app" | "first version" | v1) (mvp | p…"
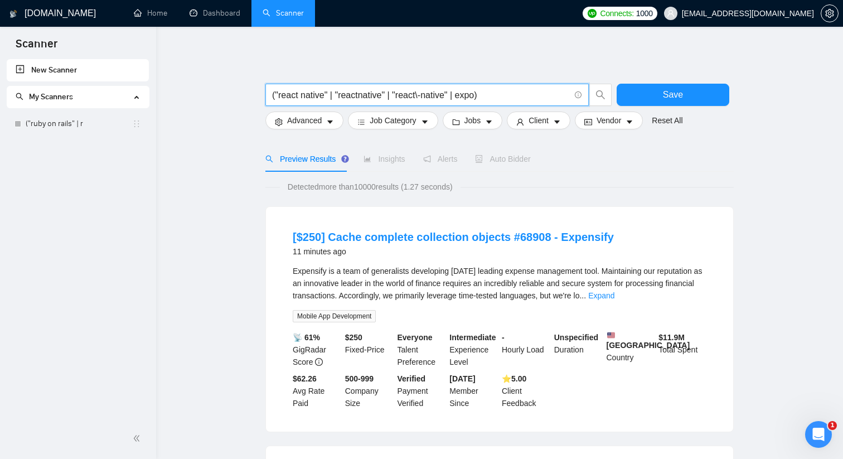
paste input "(mvp | prototype | poc)"
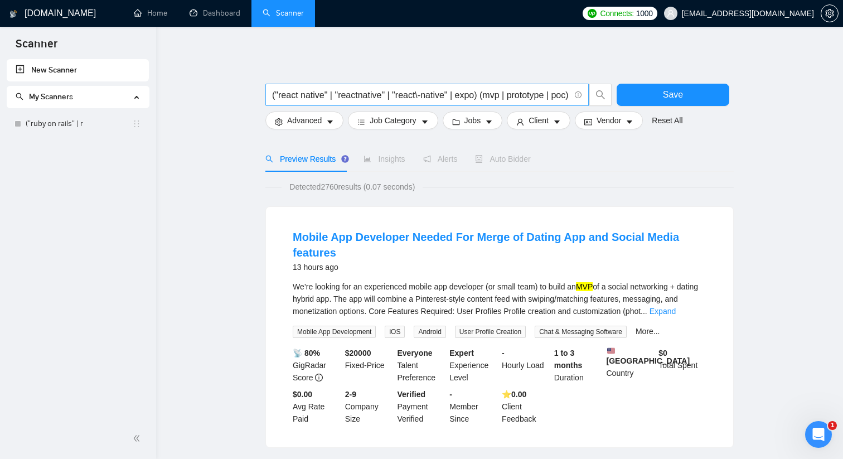
click at [489, 96] on input "("react native" | "reactnative" | "react\-native" | expo) (mvp | prototype | po…" at bounding box center [421, 95] width 298 height 14
type input "("react native" | "reactnative" | "react\-native" | expo)"
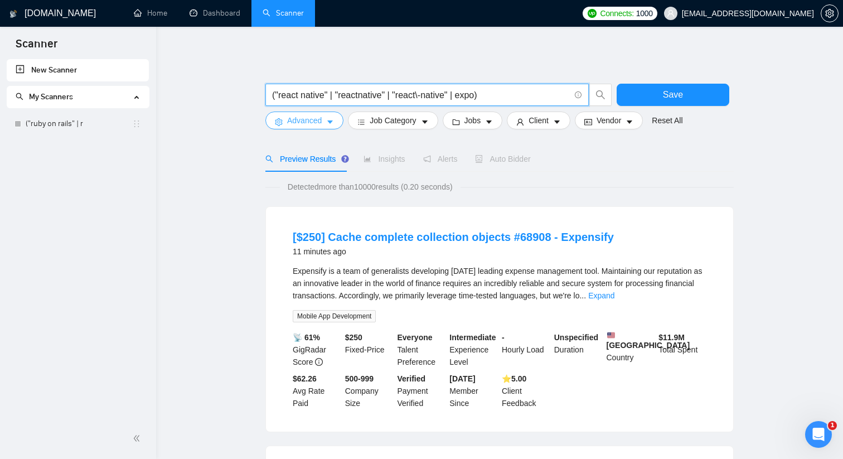
click at [308, 121] on span "Advanced" at bounding box center [304, 120] width 35 height 12
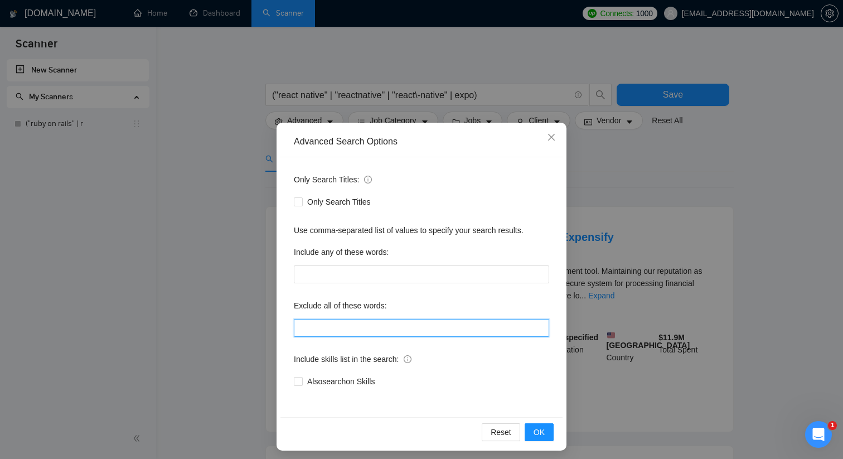
click at [332, 331] on input "text" at bounding box center [421, 328] width 255 height 18
paste input "(wordpress | shopify | wix | squarespace | magento | drupal | php | laravel | d…"
type input "(wordpress | shopify | wix | squarespace | magento | drupal | php | laravel | d…"
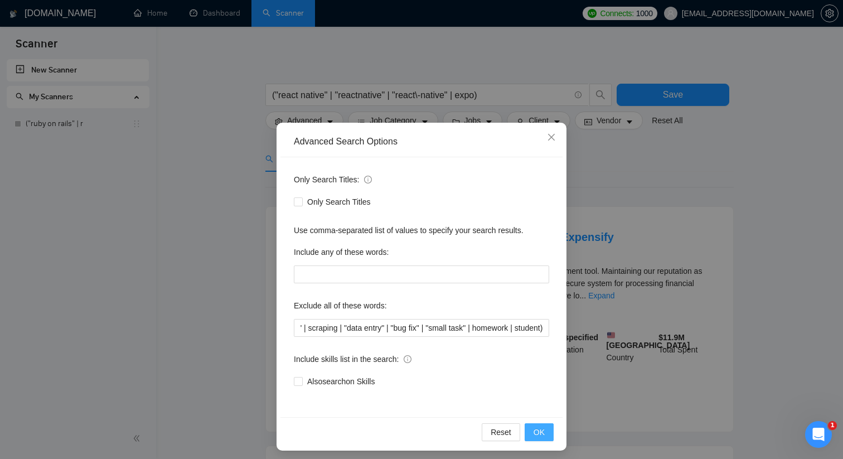
scroll to position [0, 0]
click at [546, 434] on button "OK" at bounding box center [538, 432] width 29 height 18
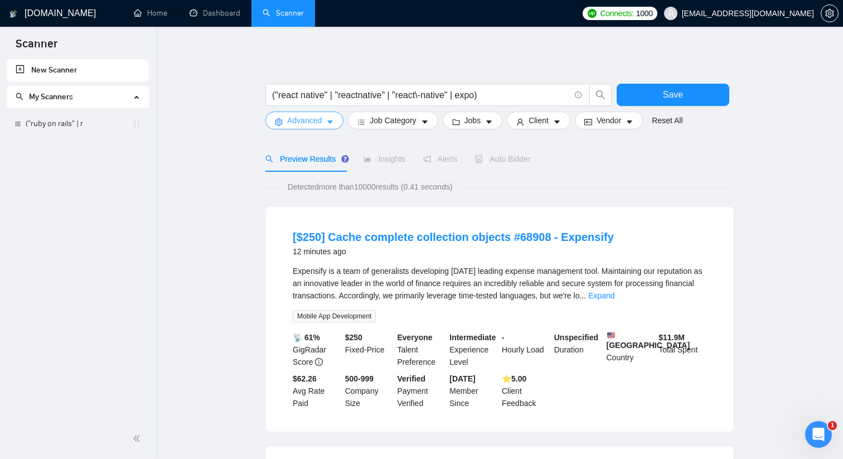
click at [309, 118] on span "Advanced" at bounding box center [304, 120] width 35 height 12
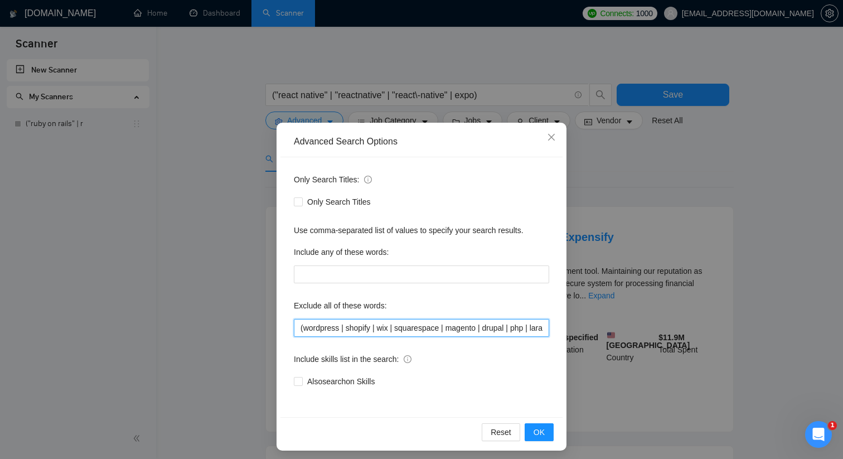
click at [359, 328] on input "(wordpress | shopify | wix | squarespace | magento | drupal | php | laravel | d…" at bounding box center [421, 328] width 255 height 18
click at [336, 325] on input "(wordpress | shopify | wix | squarespace | magento | drupal | php | laravel | d…" at bounding box center [421, 328] width 255 height 18
click at [343, 330] on input "(wordpress | shopify | wix | squarespace | magento | drupal | php | laravel | d…" at bounding box center [421, 328] width 255 height 18
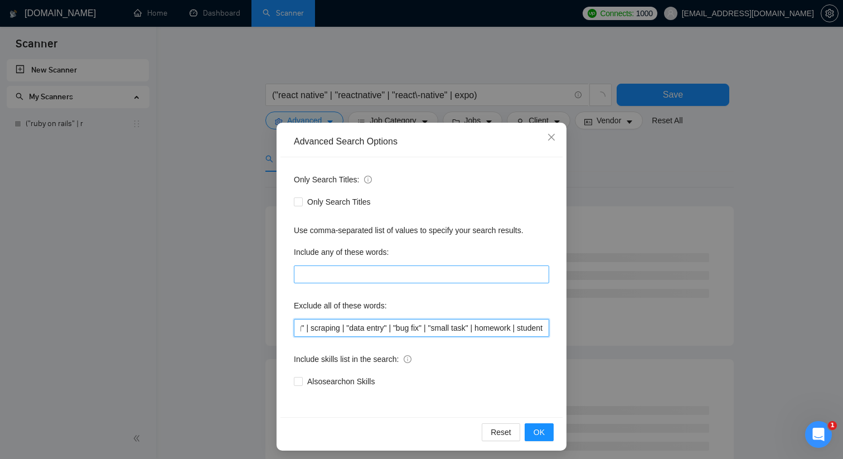
scroll to position [0, 359]
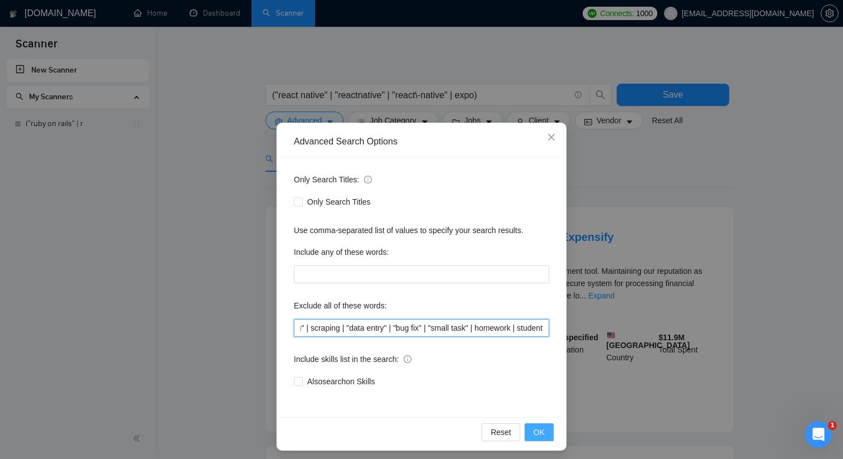
type input "wordpress | shopify | wix | squarespace | magento | drupal | php | laravel | dj…"
click at [537, 427] on span "OK" at bounding box center [538, 432] width 11 height 12
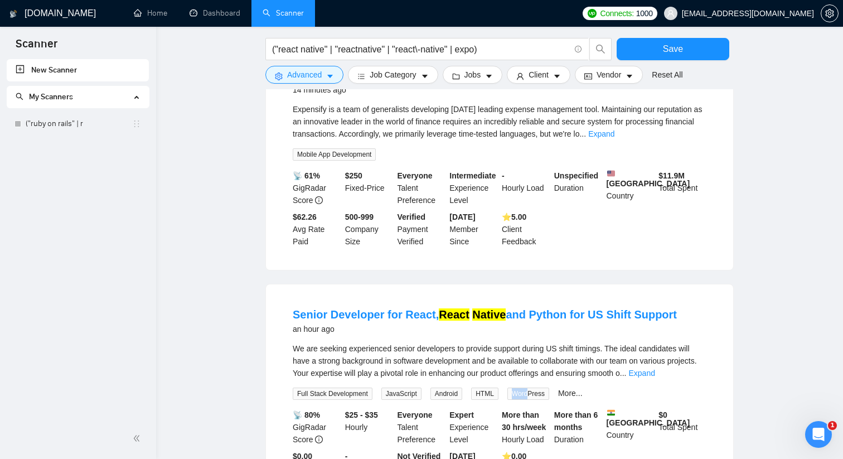
scroll to position [0, 0]
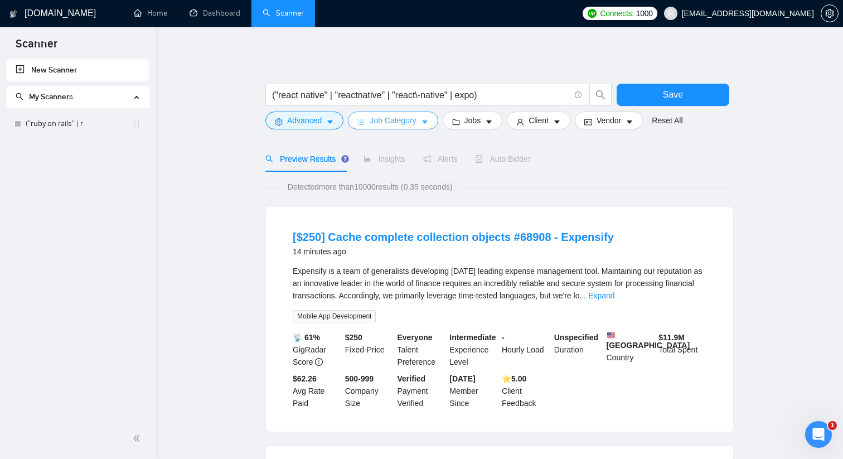
click at [388, 120] on span "Job Category" at bounding box center [392, 120] width 46 height 12
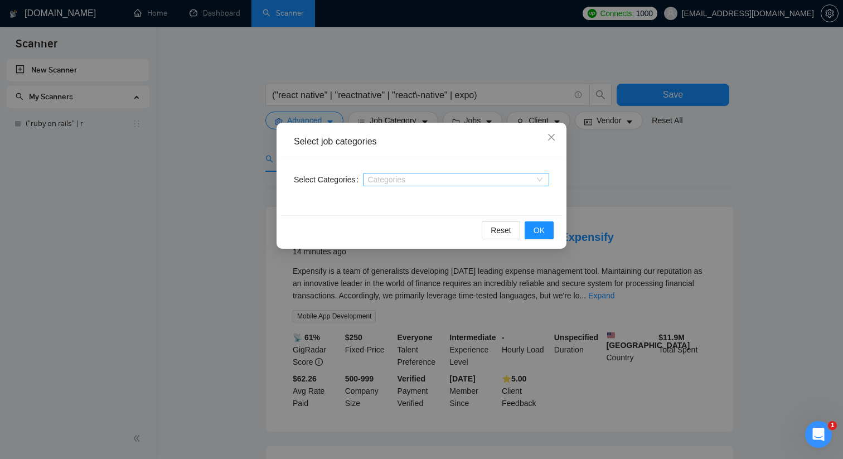
click at [391, 177] on div at bounding box center [450, 179] width 169 height 9
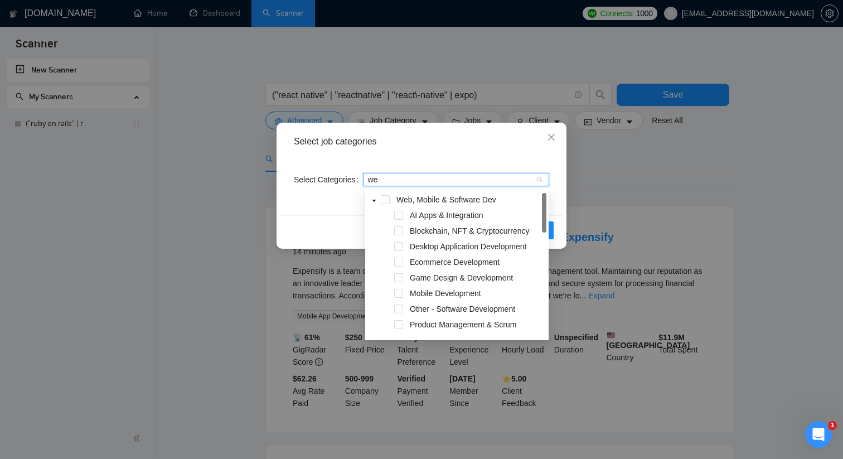
type input "web"
click at [390, 202] on div "Web, Mobile & Software Dev" at bounding box center [456, 201] width 179 height 16
click at [382, 193] on div "Web, Mobile & Software Dev" at bounding box center [456, 201] width 179 height 16
click at [382, 194] on div "Web, Mobile & Software Dev" at bounding box center [456, 201] width 179 height 16
click at [382, 197] on span at bounding box center [385, 199] width 9 height 9
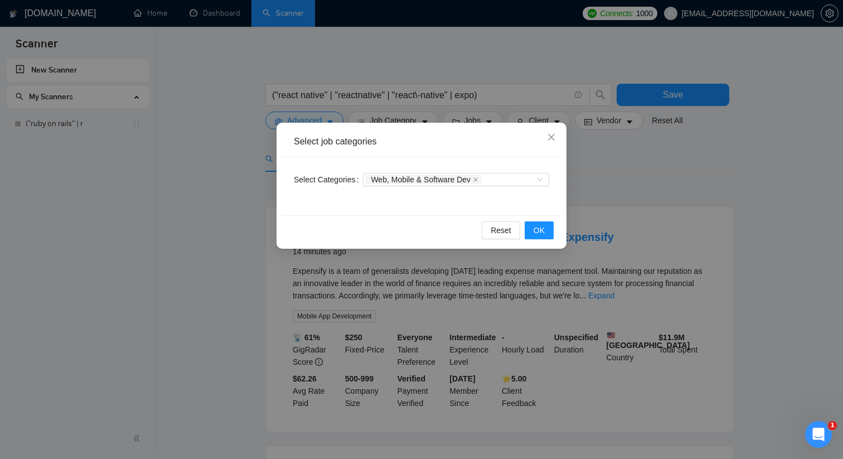
click at [434, 150] on div "Select job categories" at bounding box center [421, 142] width 282 height 31
click at [537, 234] on span "OK" at bounding box center [538, 230] width 11 height 12
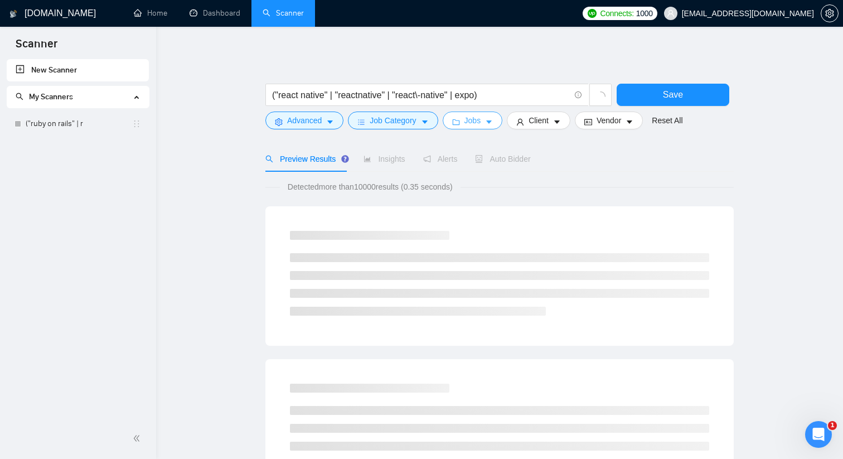
click at [487, 120] on button "Jobs" at bounding box center [473, 120] width 60 height 18
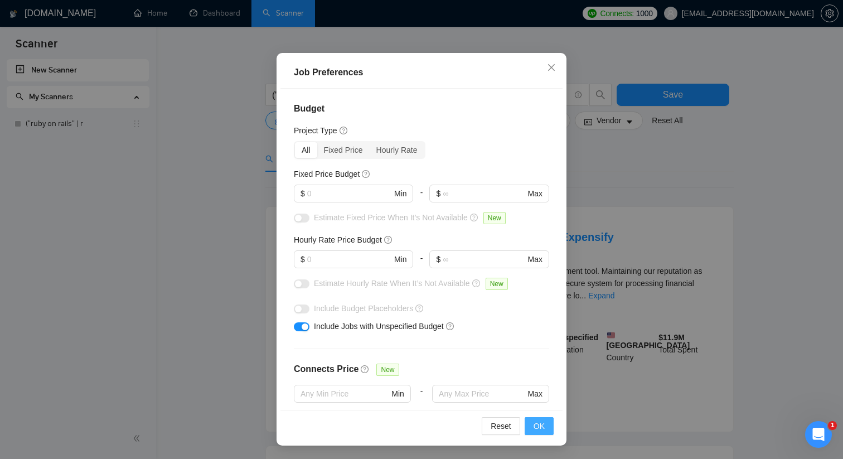
click at [539, 422] on span "OK" at bounding box center [538, 426] width 11 height 12
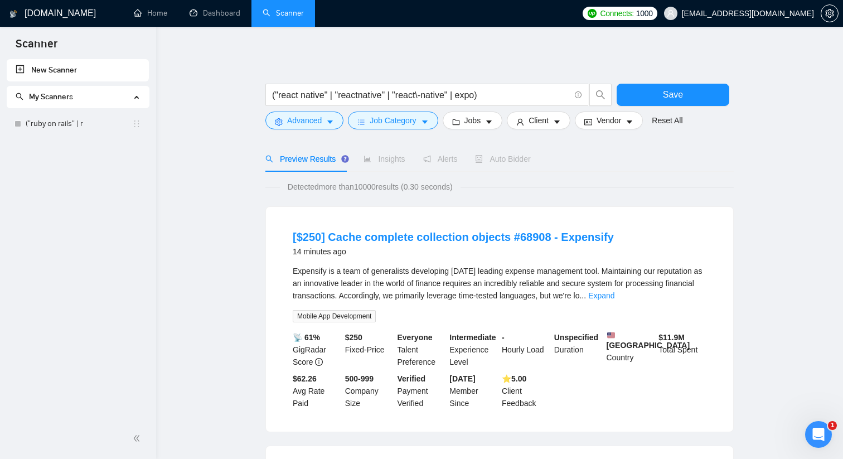
scroll to position [14, 0]
click at [546, 114] on button "Client" at bounding box center [539, 120] width 64 height 18
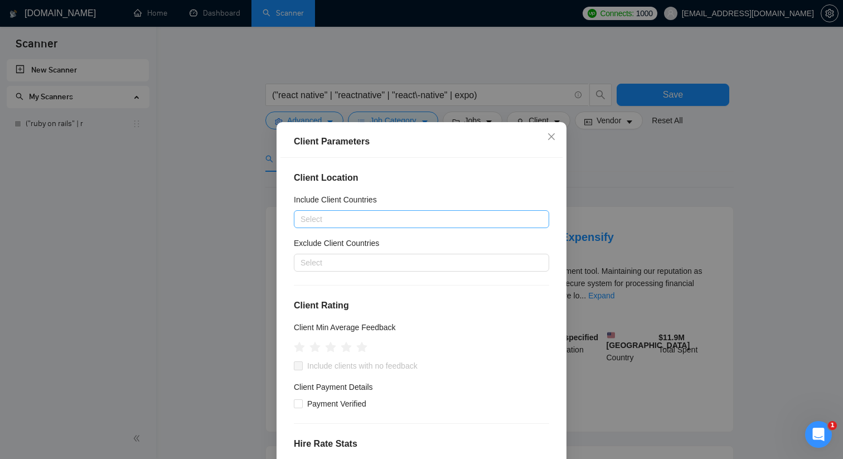
click at [415, 223] on div at bounding box center [415, 218] width 239 height 13
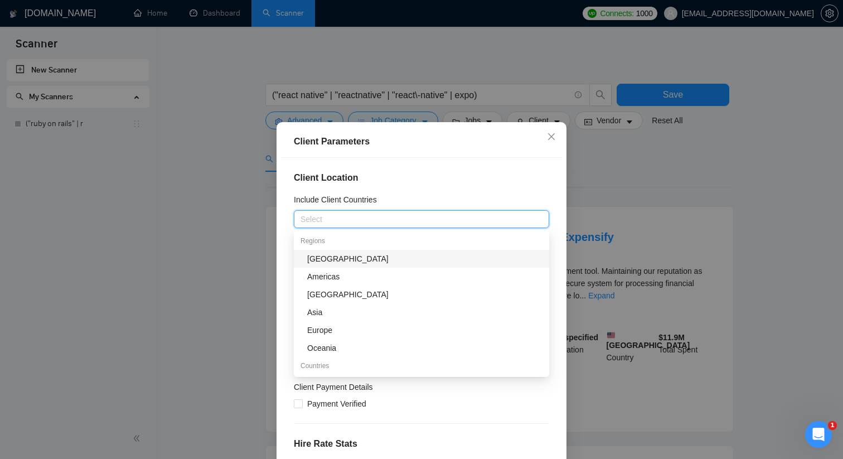
click at [400, 179] on h4 "Client Location" at bounding box center [421, 177] width 255 height 13
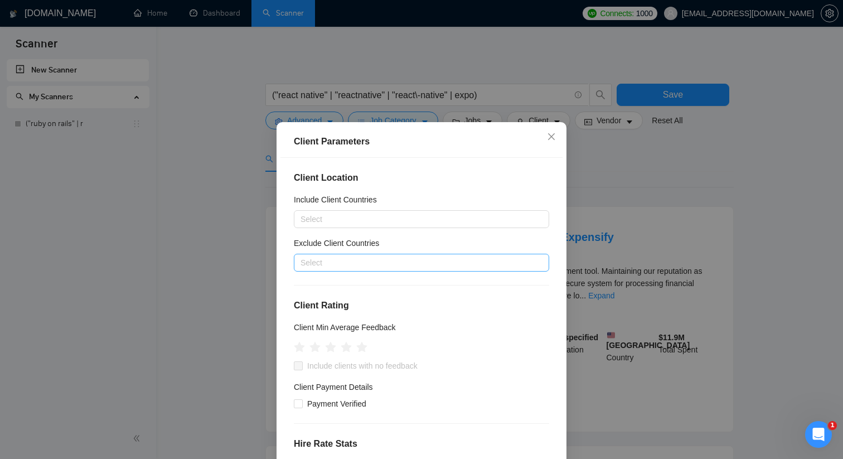
click at [365, 256] on div at bounding box center [415, 262] width 239 height 13
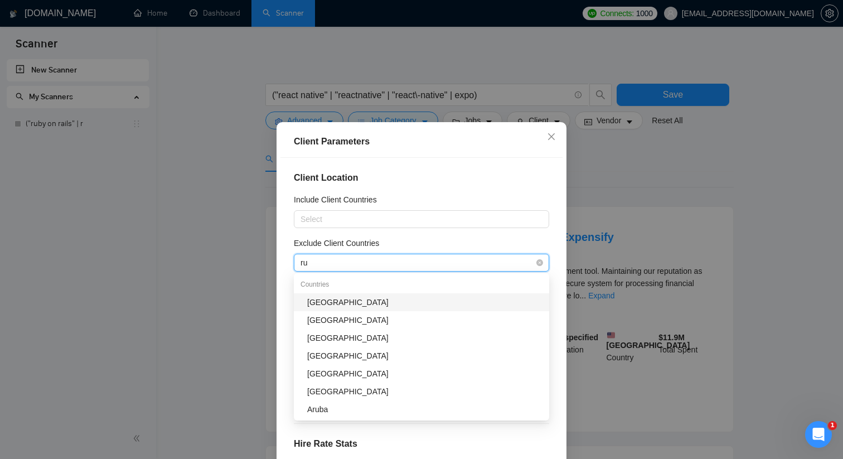
type input "rus"
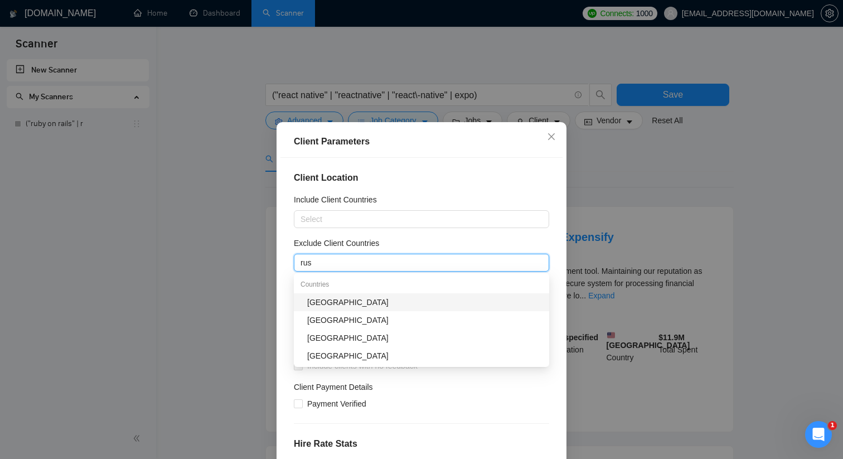
click at [327, 303] on div "[GEOGRAPHIC_DATA]" at bounding box center [424, 302] width 235 height 12
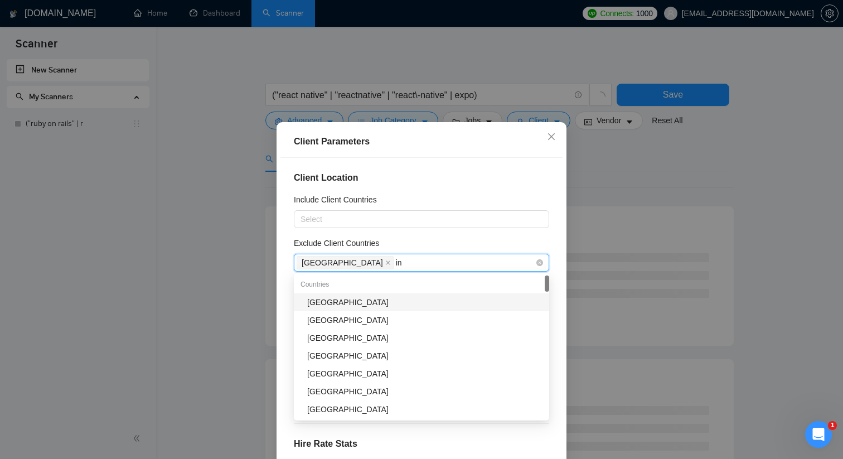
type input "ind"
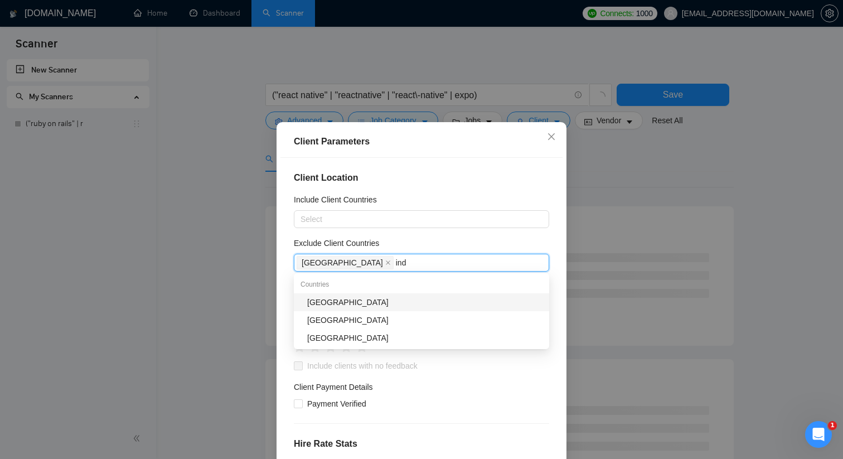
click at [348, 299] on div "[GEOGRAPHIC_DATA]" at bounding box center [424, 302] width 235 height 12
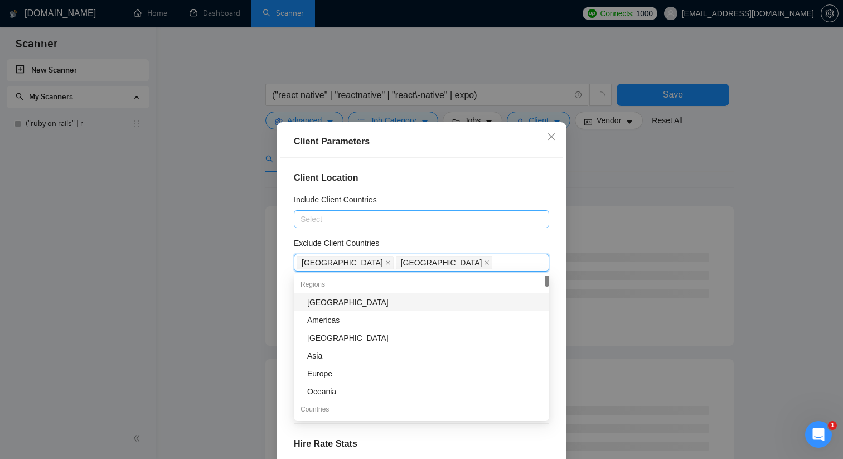
click at [415, 226] on div "Select" at bounding box center [421, 219] width 255 height 18
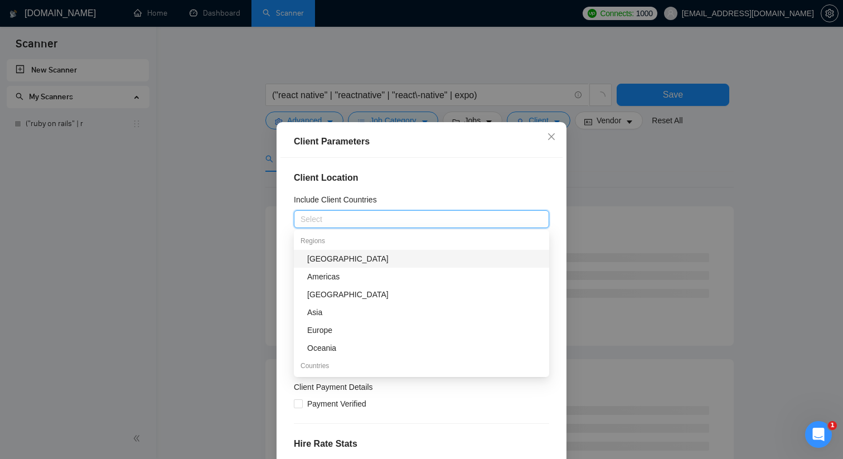
click at [412, 242] on div "Regions" at bounding box center [421, 241] width 255 height 18
click at [426, 193] on div "Include Client Countries" at bounding box center [421, 201] width 255 height 17
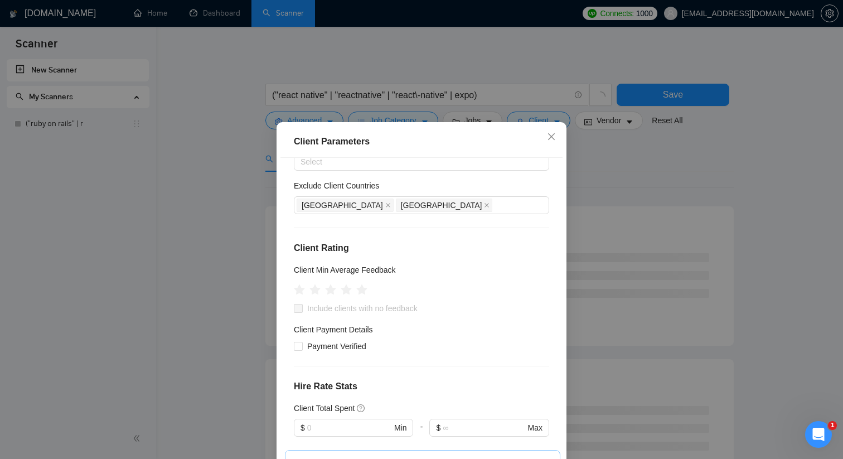
scroll to position [82, 0]
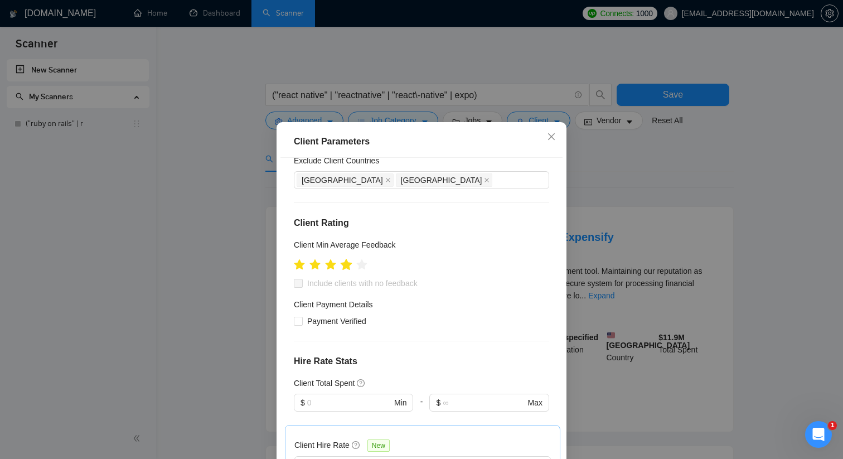
click at [348, 264] on icon "star" at bounding box center [347, 264] width 12 height 11
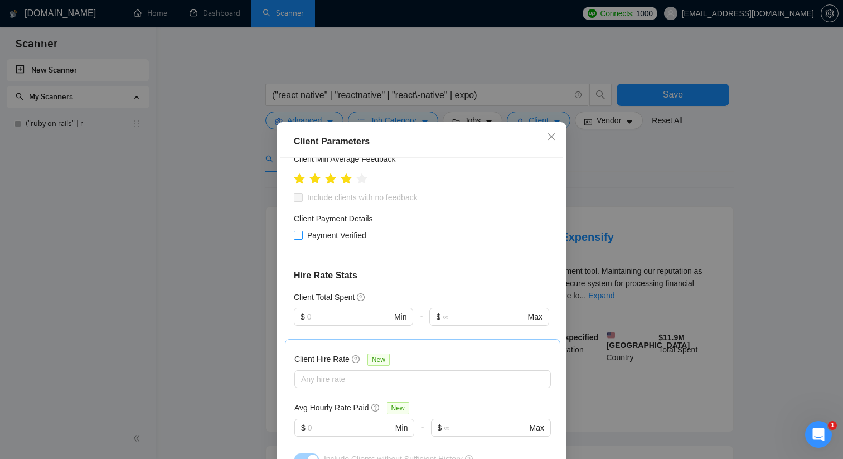
click at [344, 236] on span "Payment Verified" at bounding box center [337, 235] width 68 height 12
click at [302, 236] on input "Payment Verified" at bounding box center [298, 235] width 8 height 8
checkbox input "true"
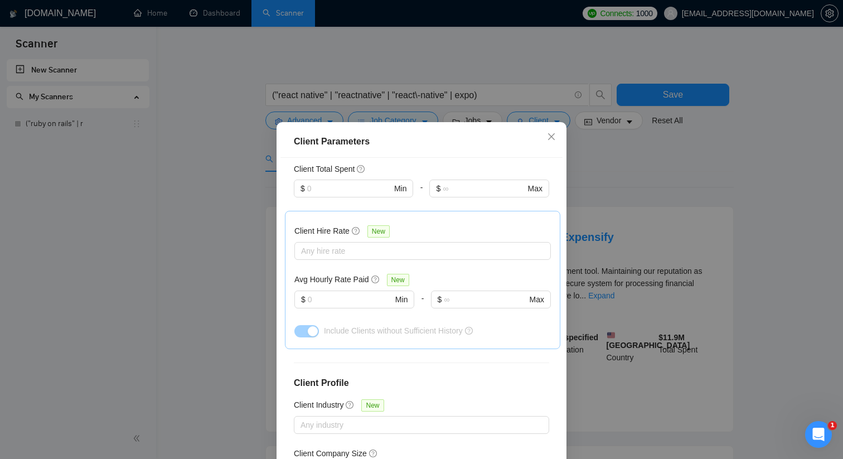
scroll to position [373, 0]
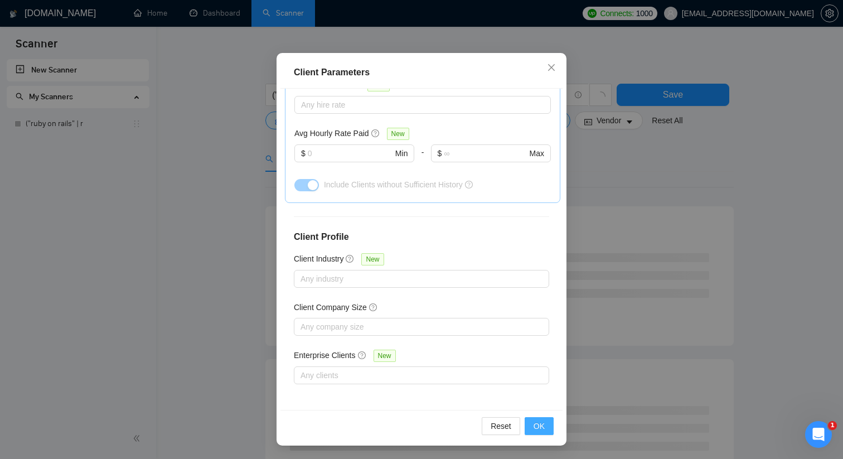
click at [533, 427] on span "OK" at bounding box center [538, 426] width 11 height 12
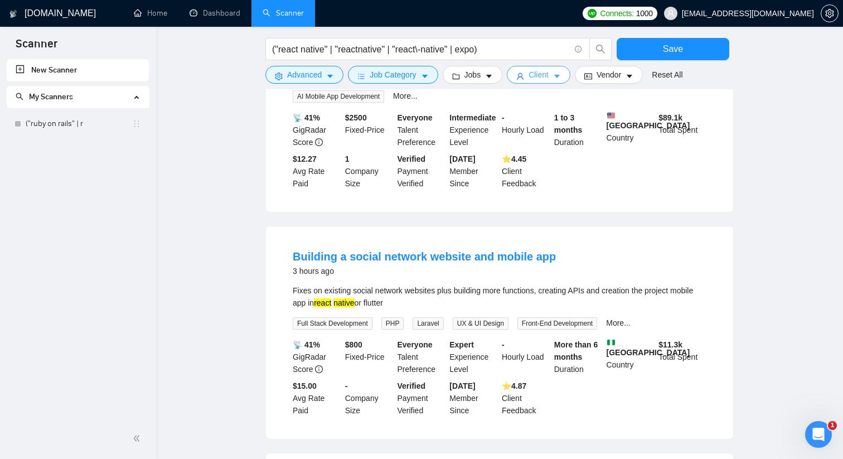
scroll to position [0, 0]
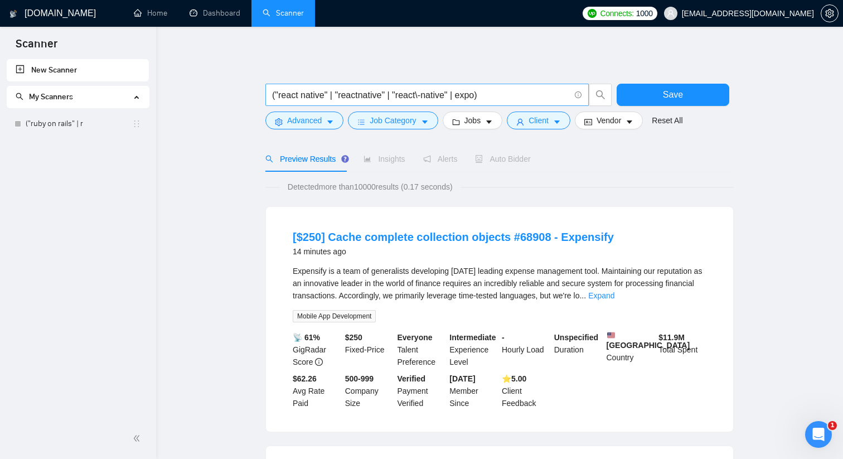
click at [305, 96] on input "("react native" | "reactnative" | "react\-native" | expo)" at bounding box center [421, 95] width 298 height 14
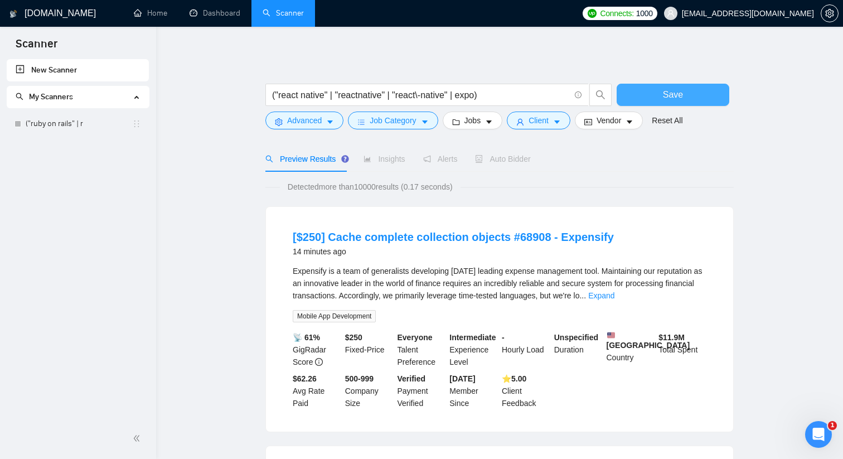
click at [653, 91] on button "Save" at bounding box center [672, 95] width 113 height 22
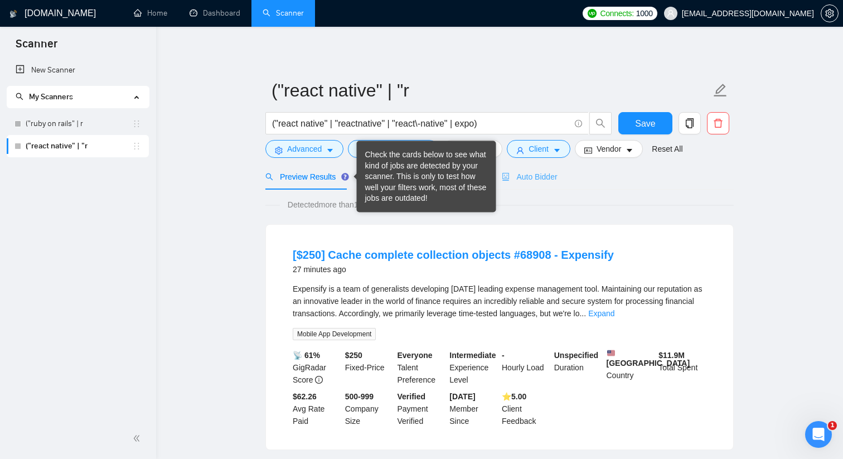
click at [529, 189] on div "Auto Bidder" at bounding box center [529, 176] width 55 height 26
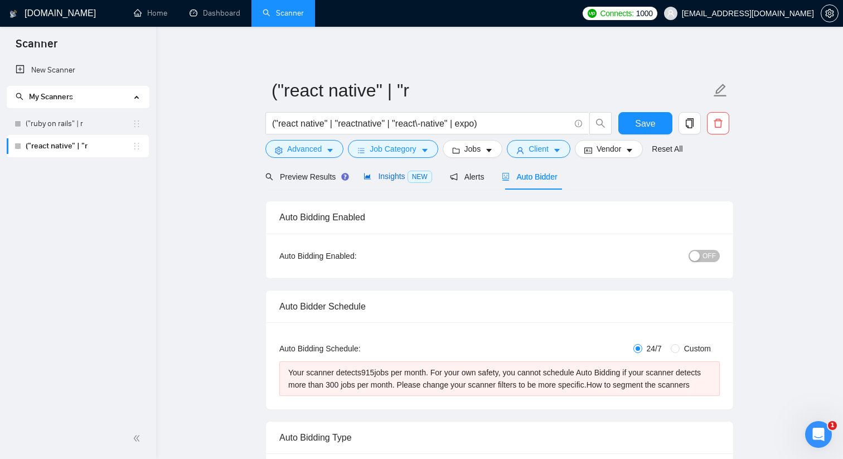
click at [403, 179] on span "Insights NEW" at bounding box center [397, 176] width 68 height 9
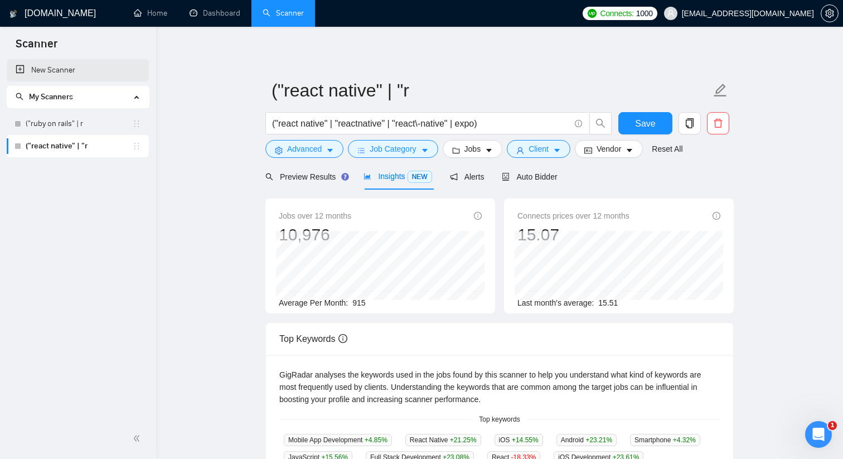
click at [81, 66] on link "New Scanner" at bounding box center [78, 70] width 124 height 22
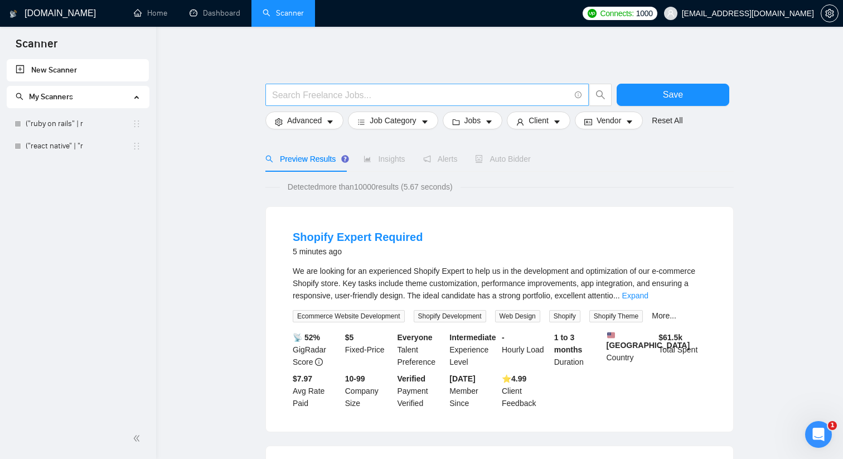
click at [420, 93] on input "text" at bounding box center [421, 95] width 298 height 14
paste input "(dialogflow | "dialogflow cx" | "dialogflow es" | dfcx)"
type input "(dialogflow | "dialogflow cx" | "dialogflow es" | dfcx)"
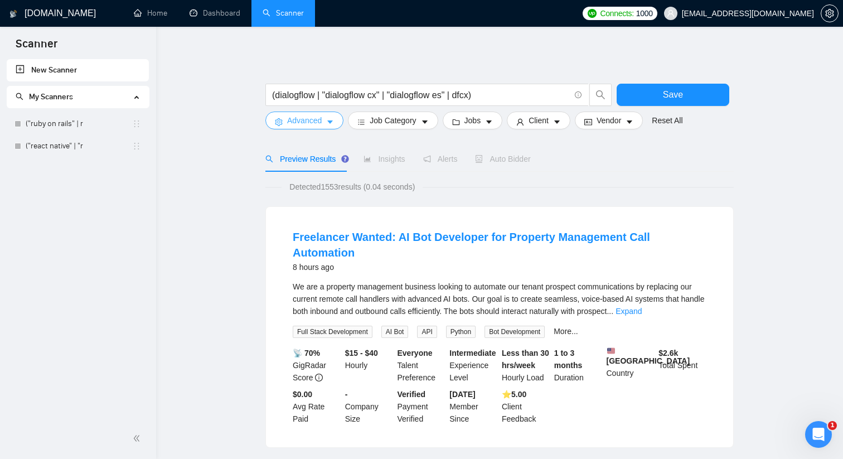
click at [320, 119] on span "Advanced" at bounding box center [304, 120] width 35 height 12
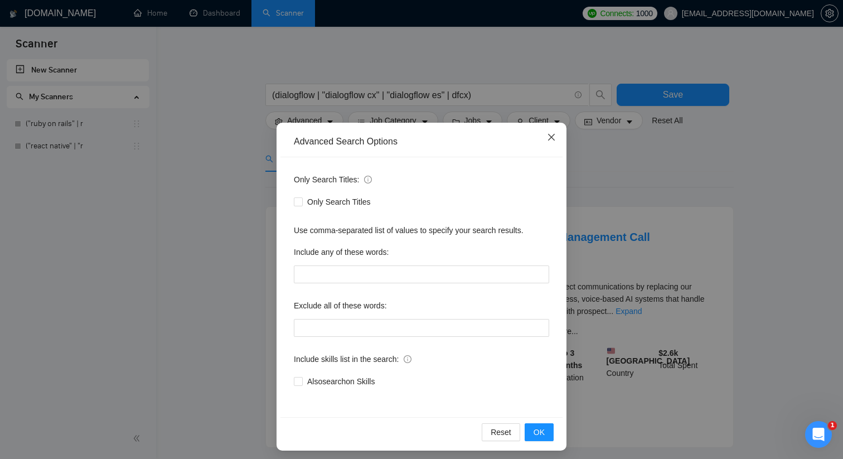
click at [551, 136] on icon "close" at bounding box center [551, 137] width 9 height 9
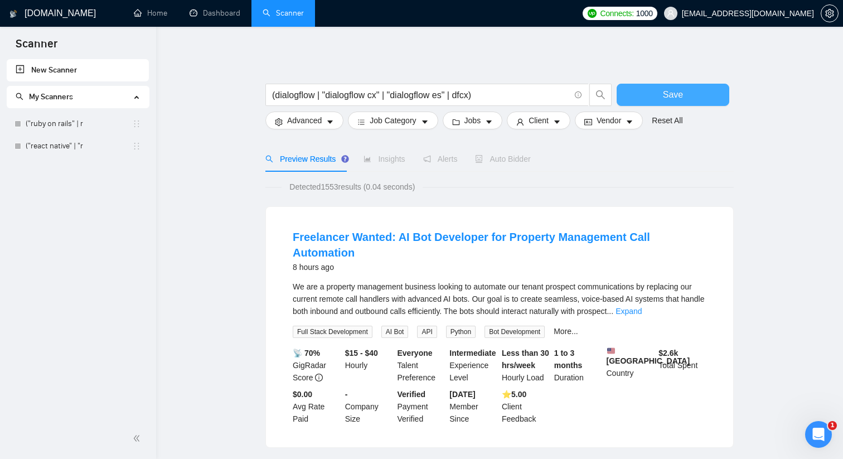
click at [653, 91] on button "Save" at bounding box center [672, 95] width 113 height 22
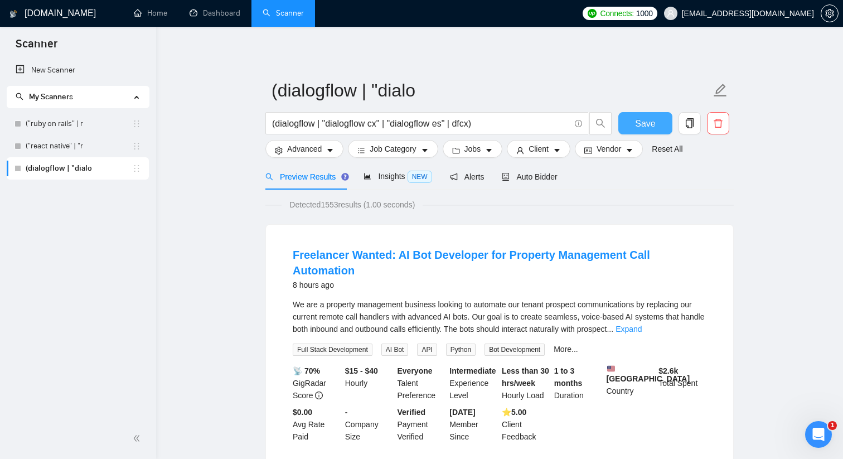
click at [644, 132] on button "Save" at bounding box center [645, 123] width 54 height 22
click at [66, 70] on link "New Scanner" at bounding box center [78, 70] width 124 height 22
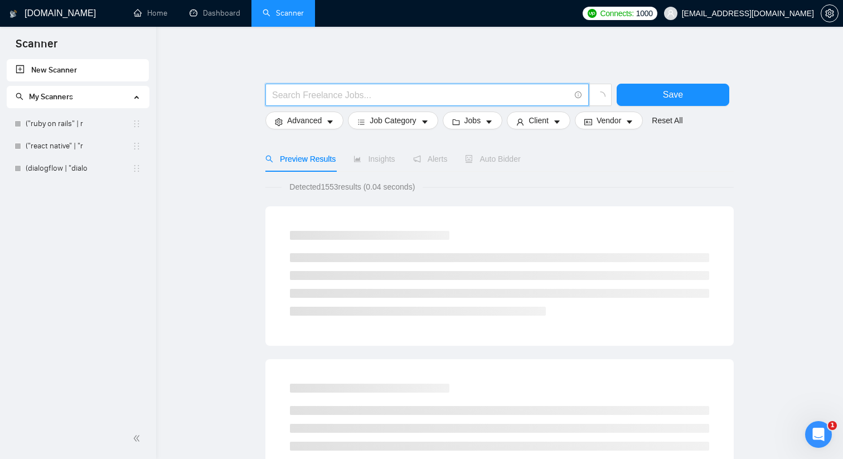
click at [364, 93] on input "text" at bounding box center [421, 95] width 298 height 14
paste input "(twilio | "programmable voice" | sms | whatsapp | sip | voip | studio | flex | …"
type input "(twilio | "programmable voice" | sms | whatsapp | sip | voip | studio | flex | …"
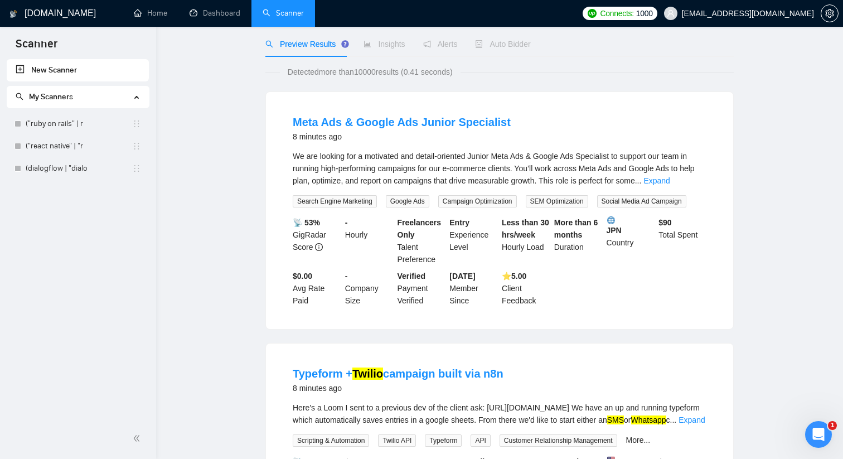
scroll to position [0, 0]
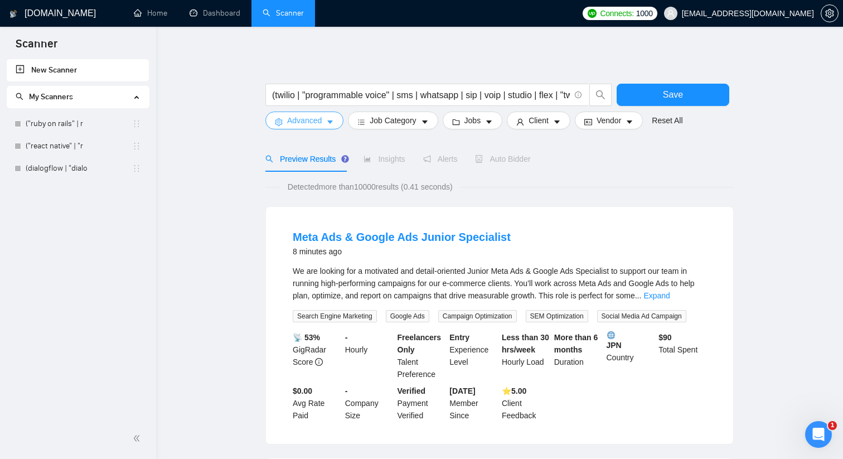
click at [305, 121] on span "Advanced" at bounding box center [304, 120] width 35 height 12
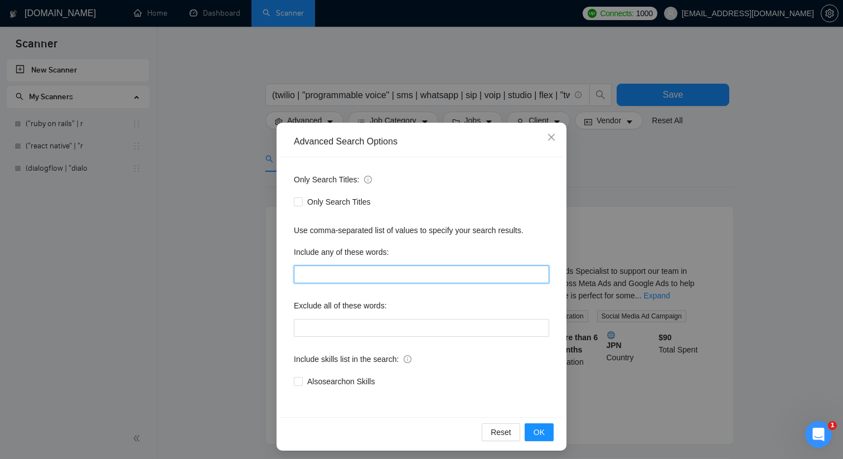
click at [347, 269] on input "text" at bounding box center [421, 274] width 255 height 18
paste input "(ivr | "call routing" | "contact center" | "call center" | "auto attendant" | q…"
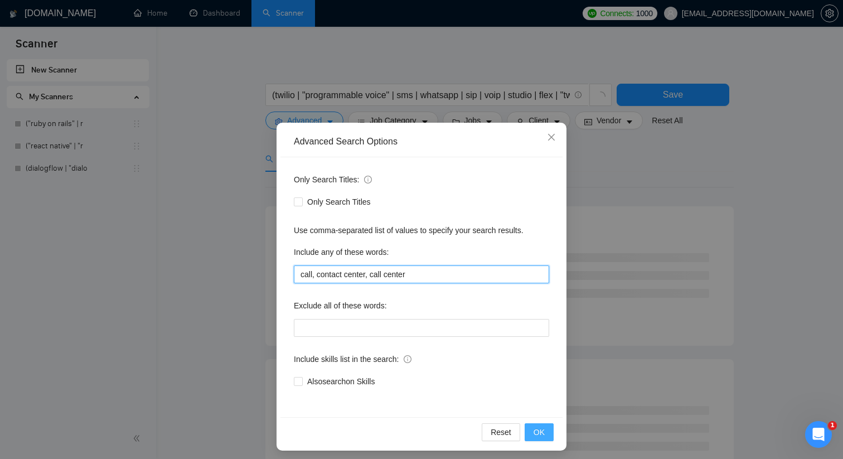
type input "call, contact center, call center"
click at [541, 429] on span "OK" at bounding box center [538, 432] width 11 height 12
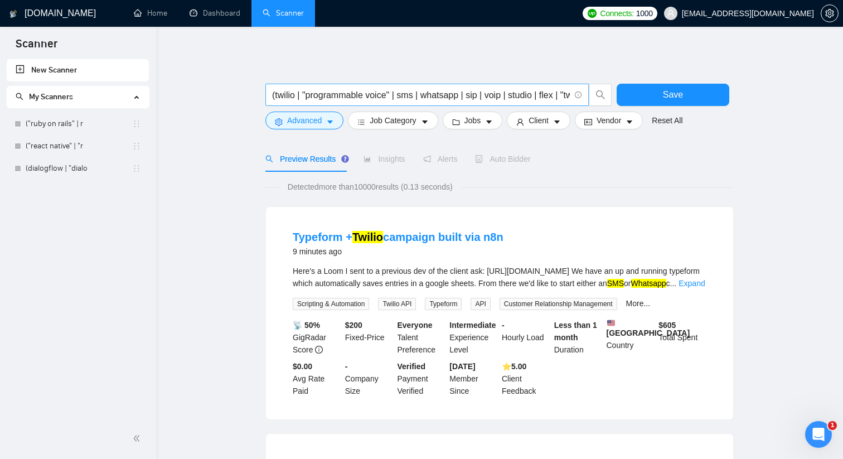
click at [383, 100] on input "(twilio | "programmable voice" | sms | whatsapp | sip | voip | studio | flex | …" at bounding box center [421, 95] width 298 height 14
click at [655, 95] on button "Save" at bounding box center [672, 95] width 113 height 22
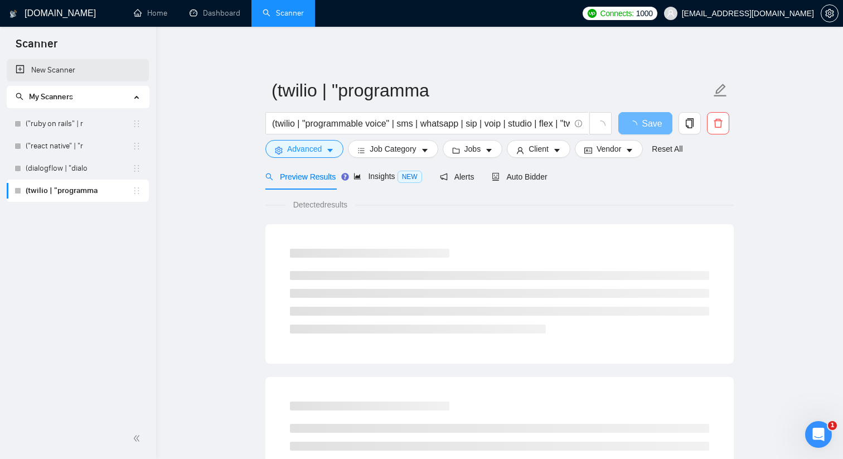
click at [74, 76] on link "New Scanner" at bounding box center [78, 70] width 124 height 22
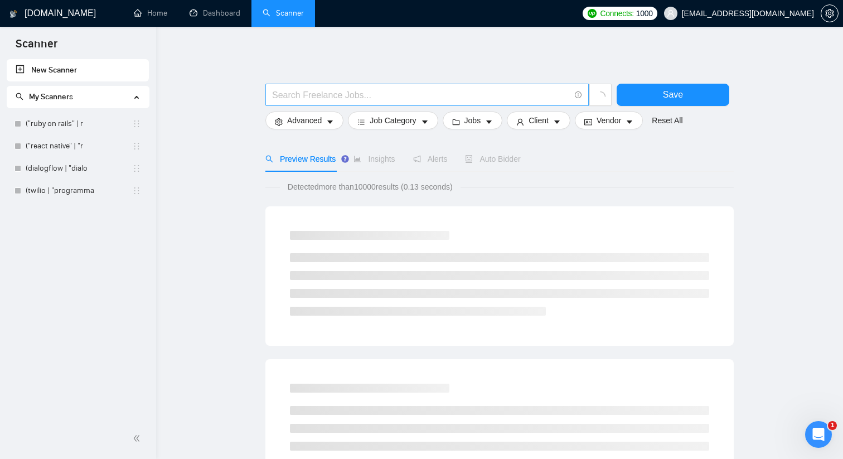
click at [397, 91] on input "text" at bounding box center [421, 95] width 298 height 14
paste input "(("google conversational ai" | "contact center ai" | ccai | dialogflow | "dialo…"
type input "(("google conversational ai" | "contact center ai" | ccai | dialogflow | "dialo…"
click at [429, 73] on div at bounding box center [499, 77] width 468 height 11
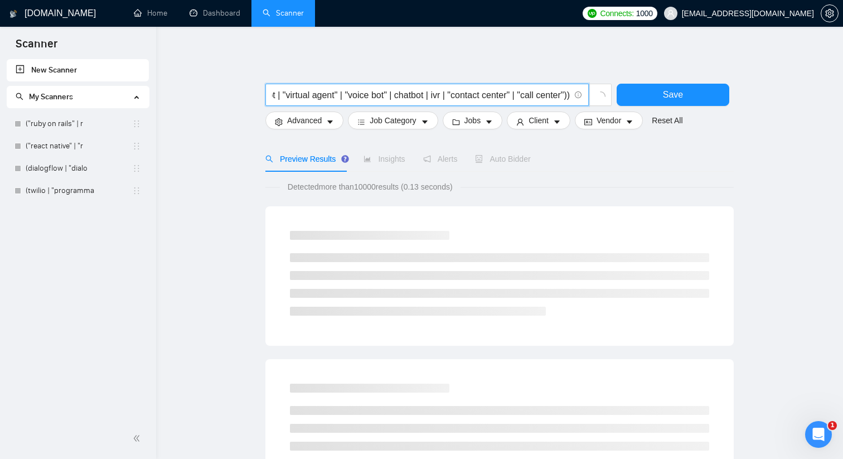
scroll to position [0, 0]
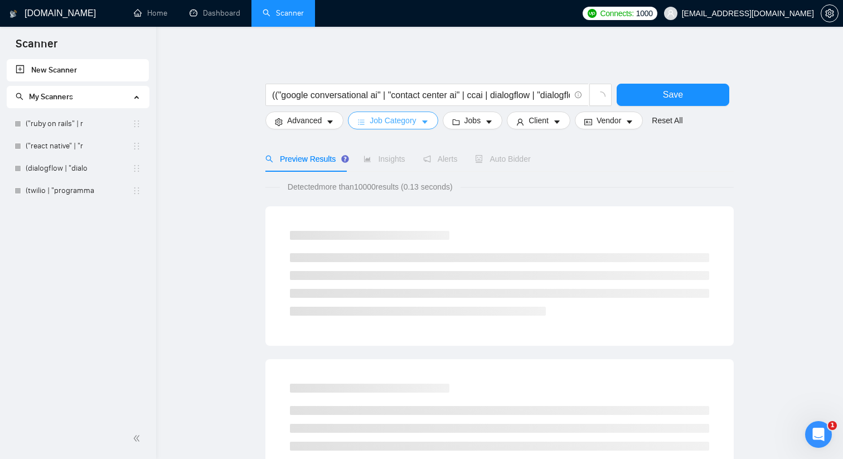
click at [415, 121] on span "Job Category" at bounding box center [392, 120] width 46 height 12
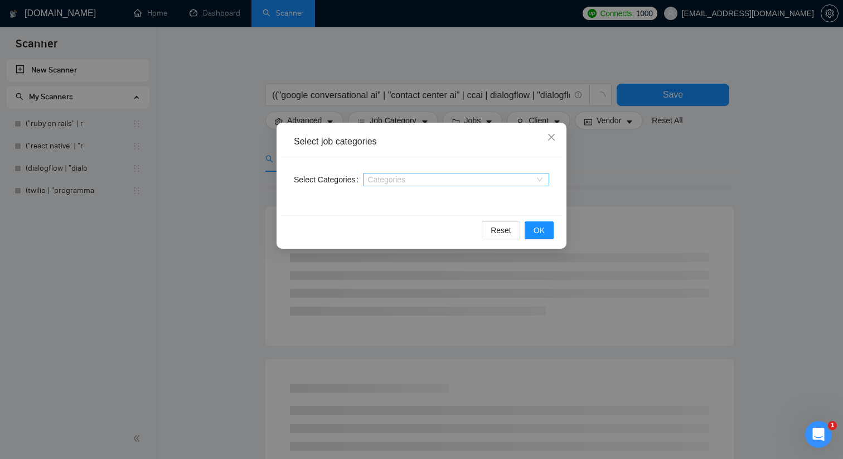
click at [450, 181] on div at bounding box center [450, 179] width 169 height 9
type input "ц"
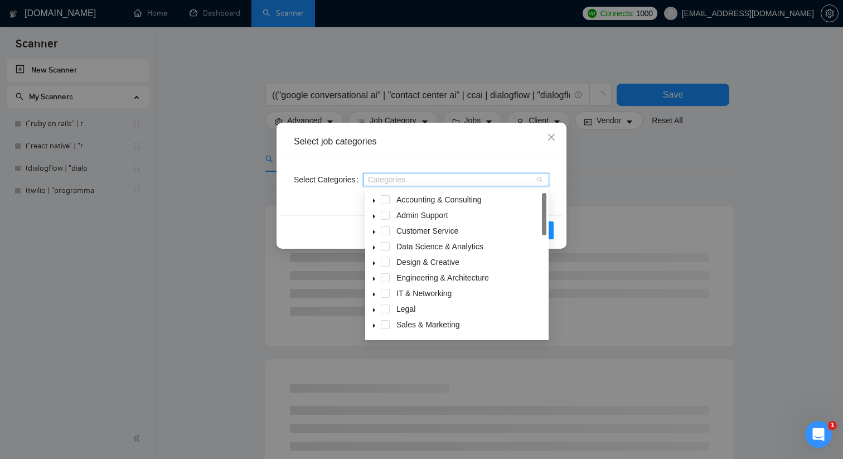
type input "w"
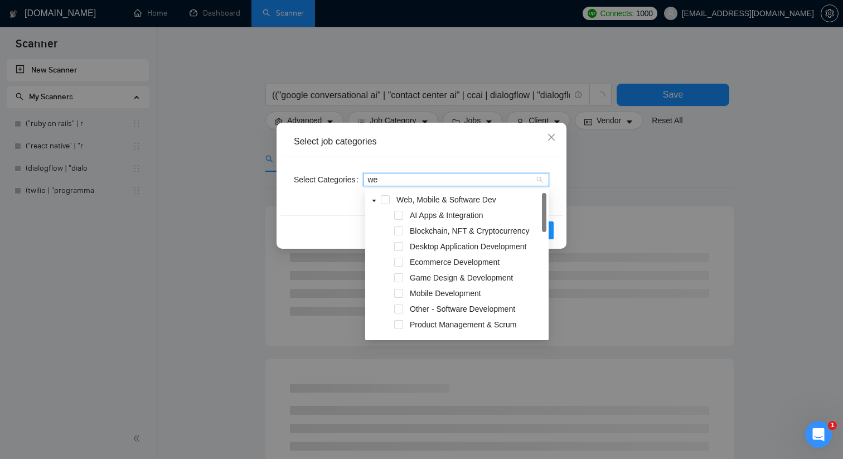
type input "w"
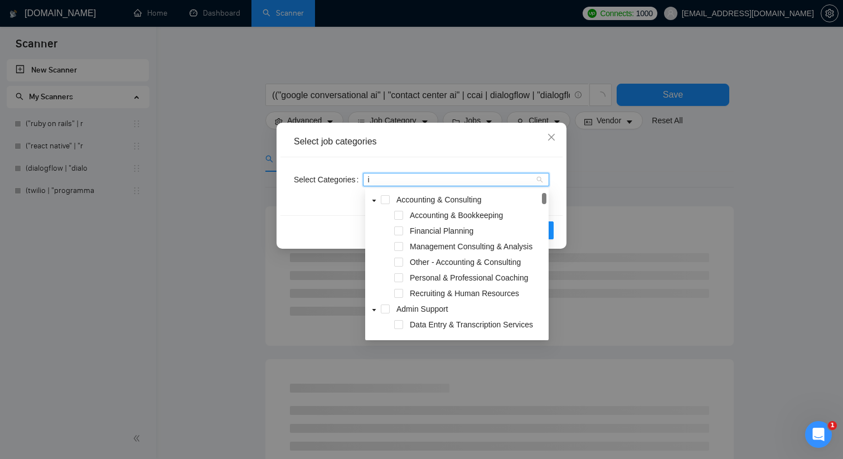
type input "it"
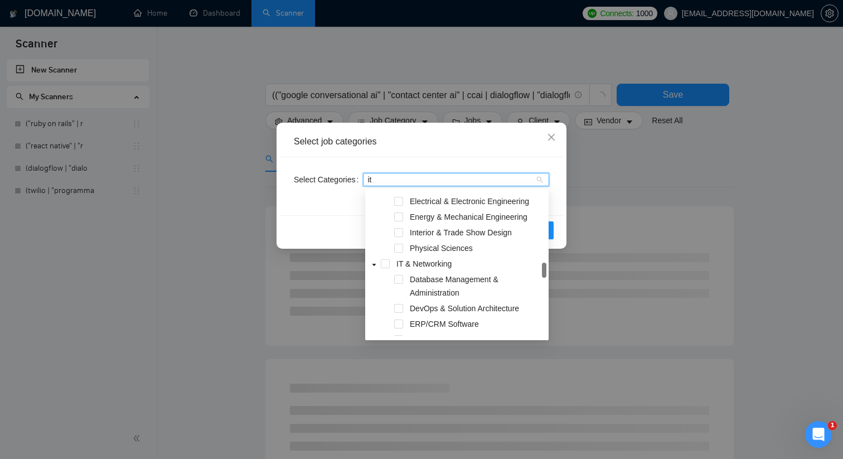
scroll to position [197, 0]
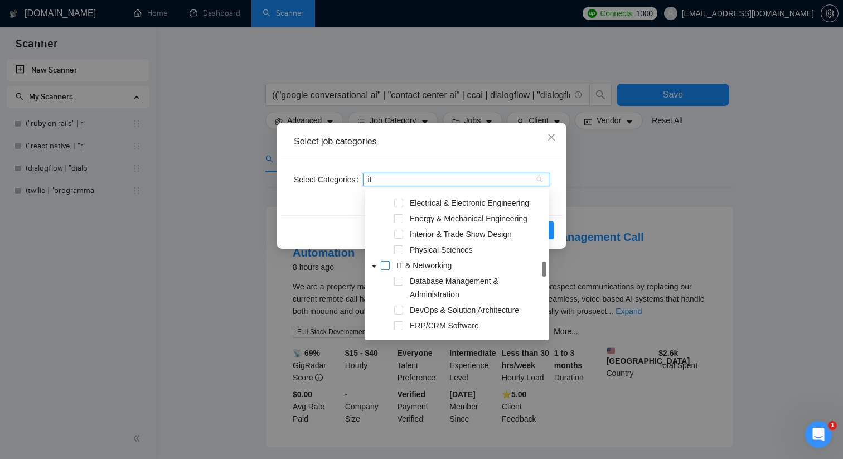
click at [387, 264] on span at bounding box center [385, 265] width 9 height 9
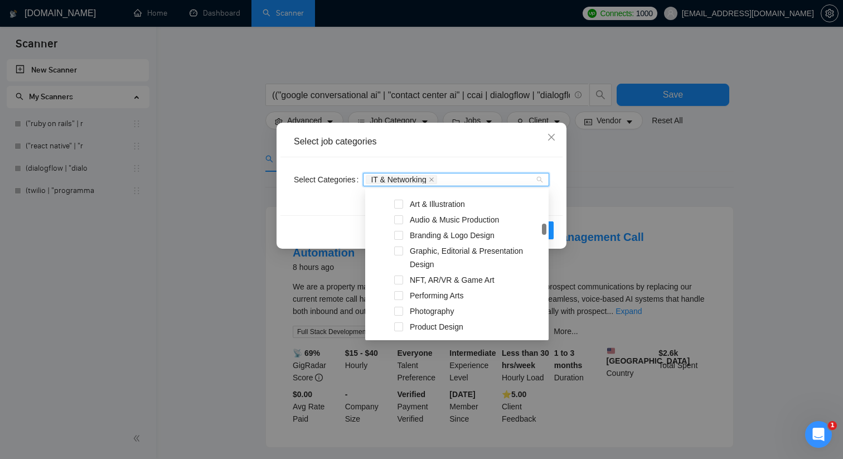
click at [515, 147] on div "Select job categories" at bounding box center [421, 141] width 255 height 12
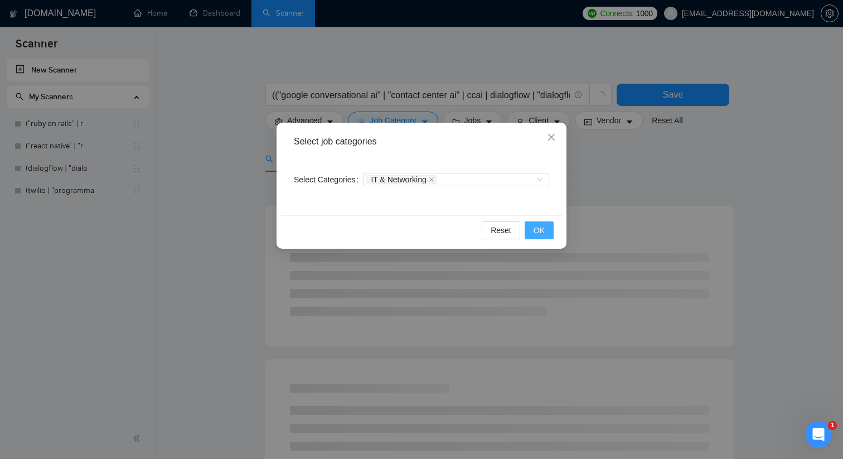
click at [546, 228] on button "OK" at bounding box center [538, 230] width 29 height 18
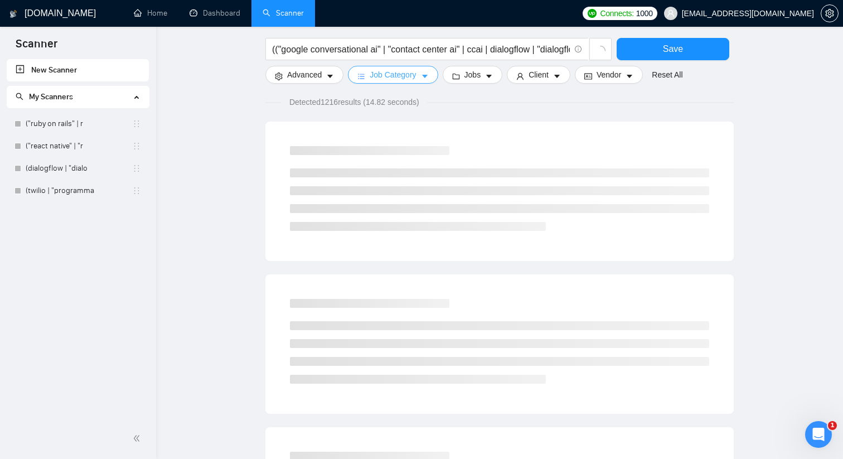
scroll to position [0, 0]
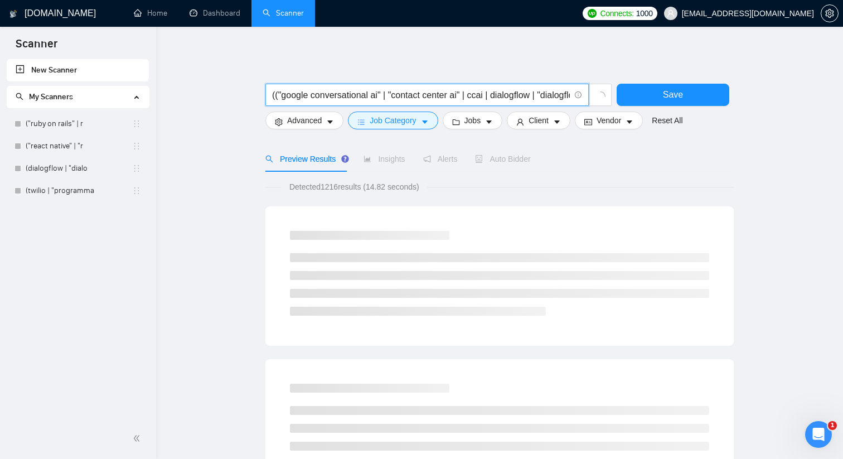
click at [452, 93] on input "(("google conversational ai" | "contact center ai" | ccai | dialogflow | "dialo…" at bounding box center [421, 95] width 298 height 14
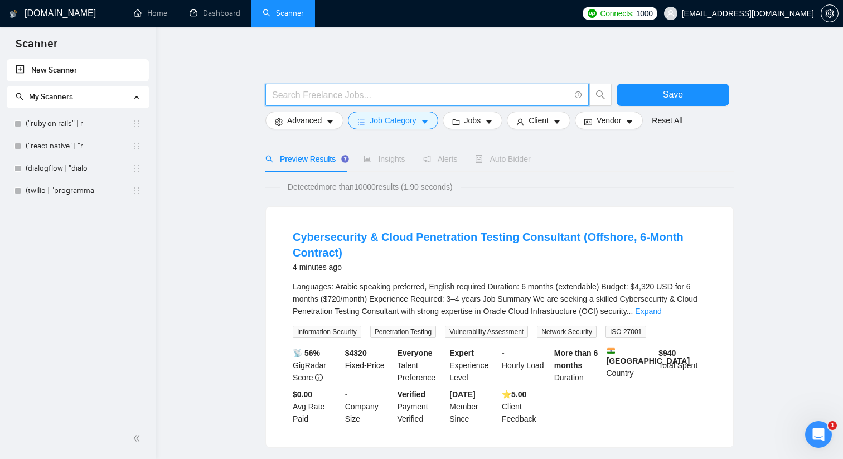
click at [308, 94] on input "text" at bounding box center [421, 95] width 298 height 14
paste input "(gcp | "google cloud" | "cloud run" | "cloud function*" | "app engine" | pub/su…"
type input "(gcp | "google cloud" | "cloud run" | "cloud function*" | "app engine" | pub/su…"
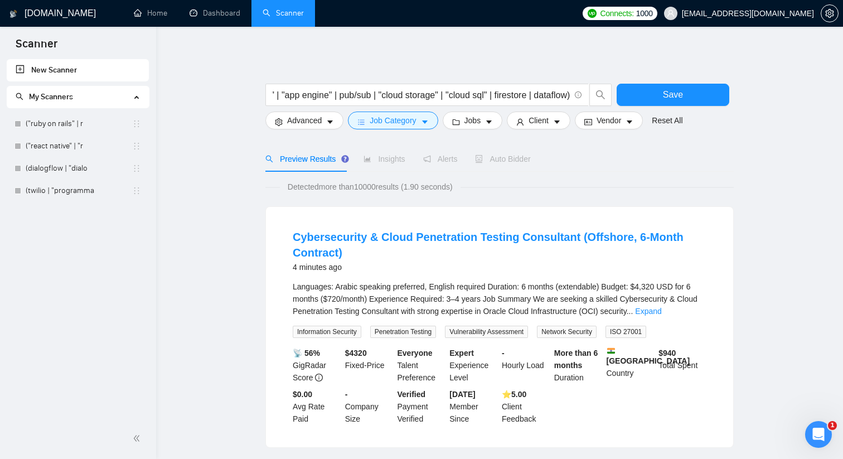
scroll to position [0, 0]
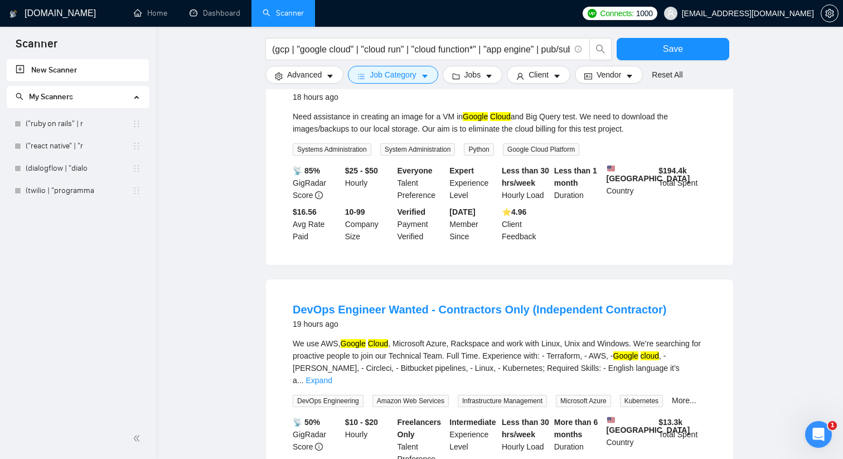
scroll to position [894, 0]
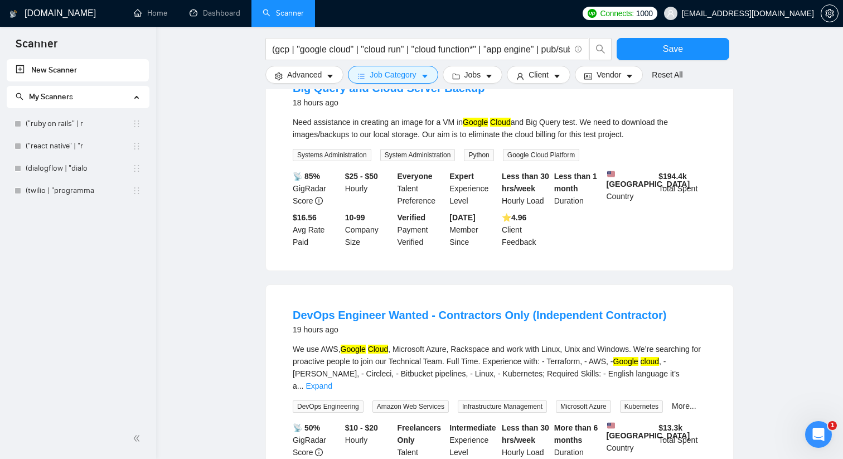
drag, startPoint x: 644, startPoint y: 176, endPoint x: 264, endPoint y: 169, distance: 379.6
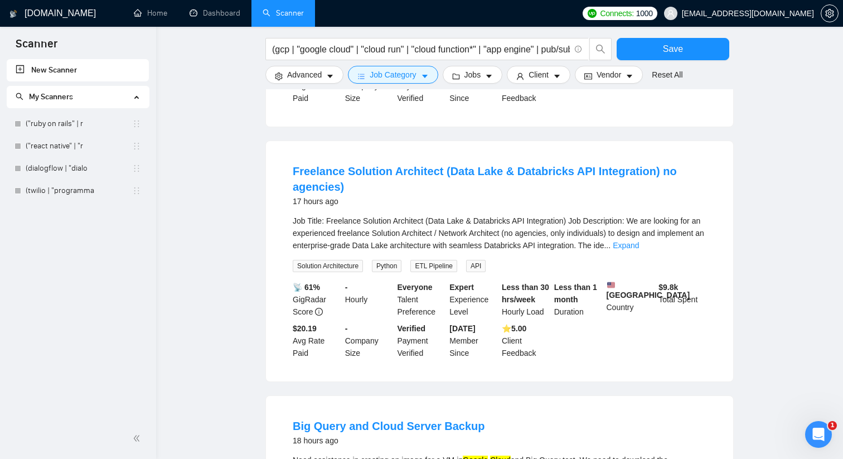
scroll to position [0, 0]
